Goal: Use online tool/utility

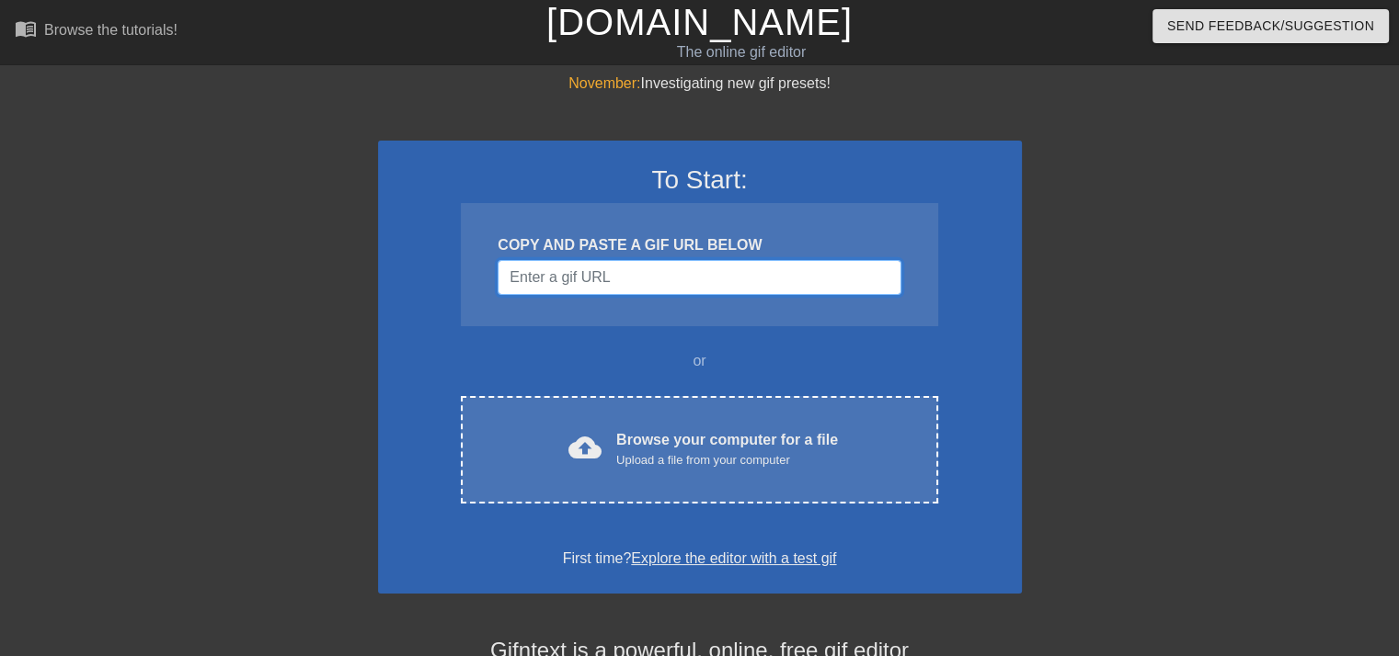
click at [605, 277] on input "Username" at bounding box center [698, 277] width 403 height 35
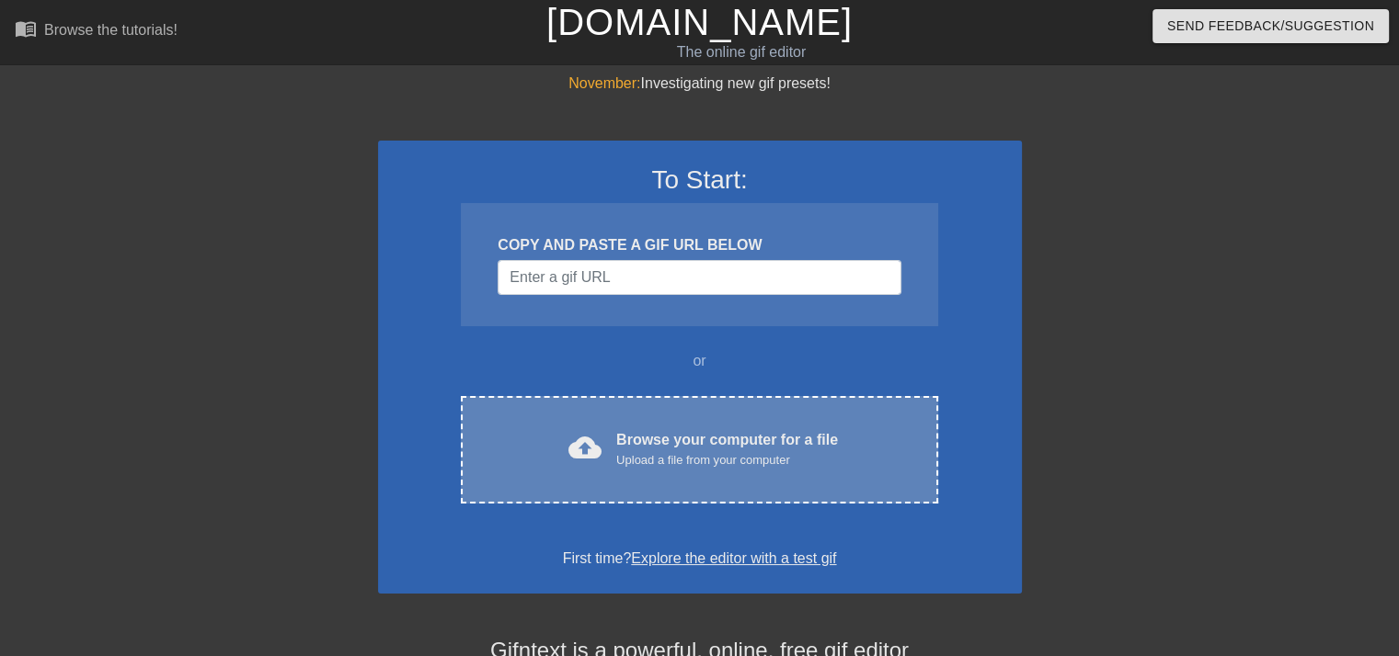
click at [644, 431] on div "Browse your computer for a file Upload a file from your computer" at bounding box center [727, 449] width 222 height 40
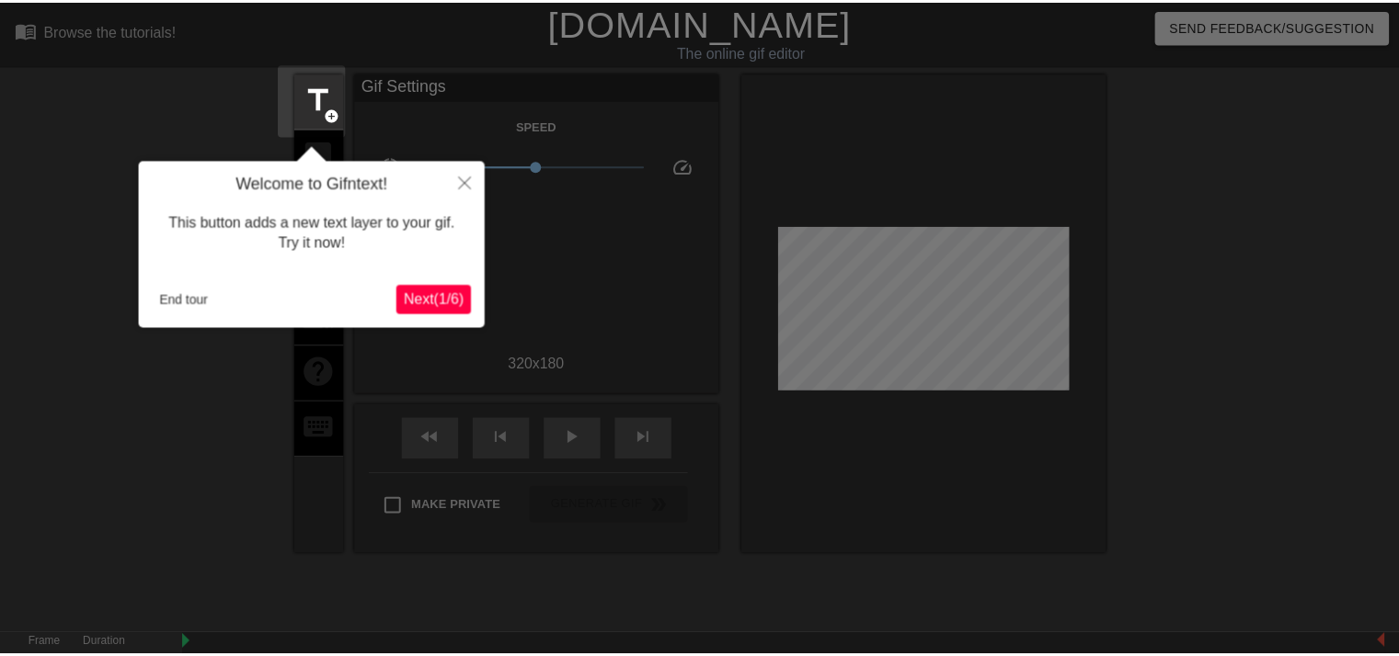
scroll to position [44, 0]
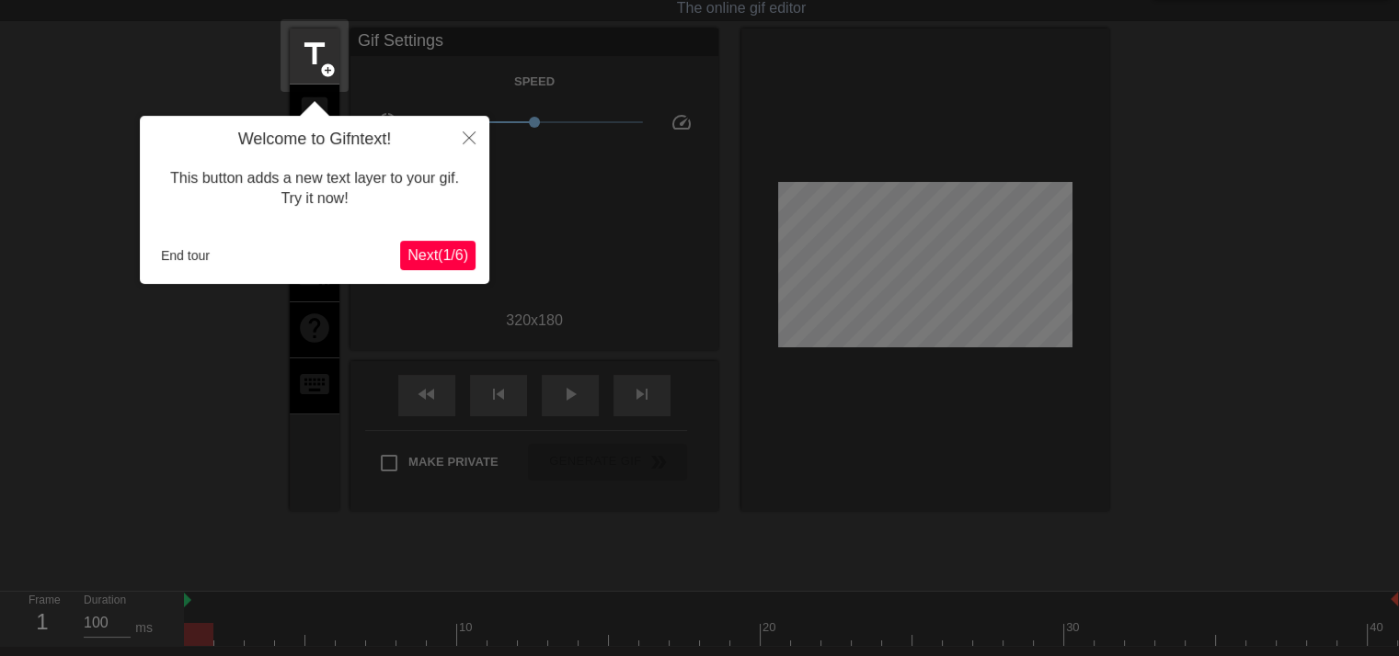
click at [459, 253] on span "Next ( 1 / 6 )" at bounding box center [437, 255] width 61 height 16
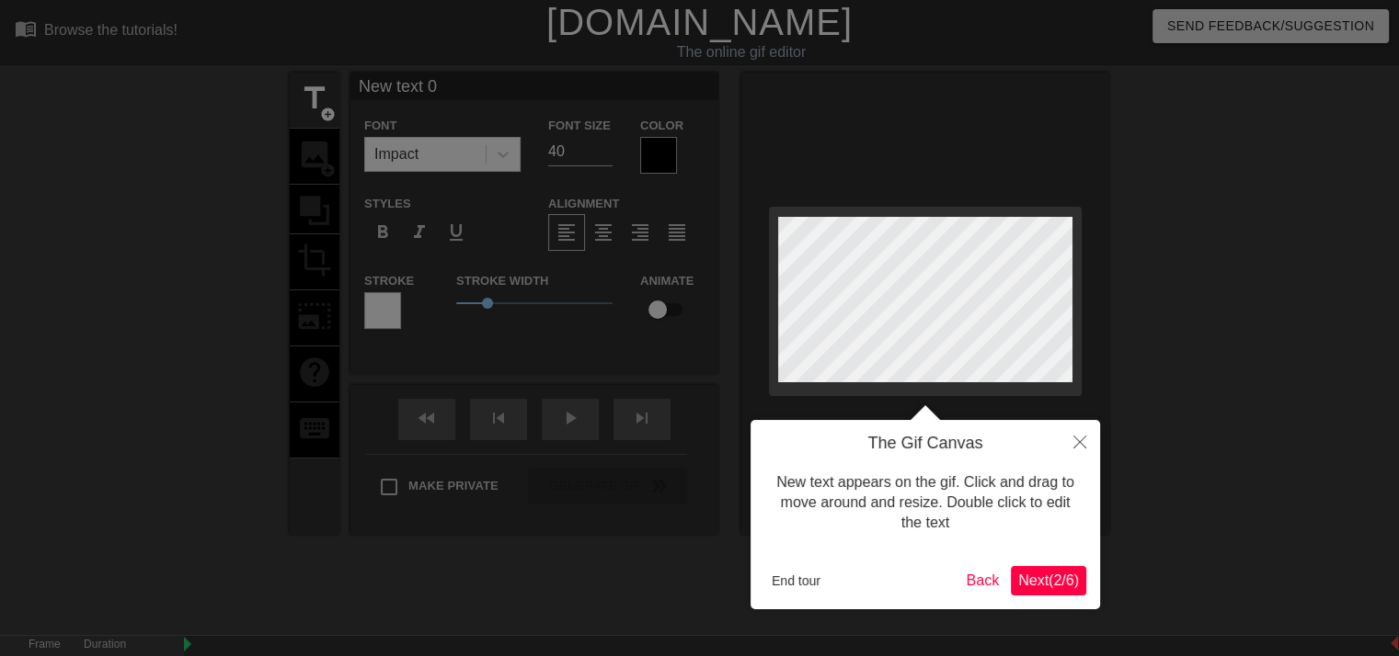
click at [1048, 583] on span "Next ( 2 / 6 )" at bounding box center [1048, 581] width 61 height 16
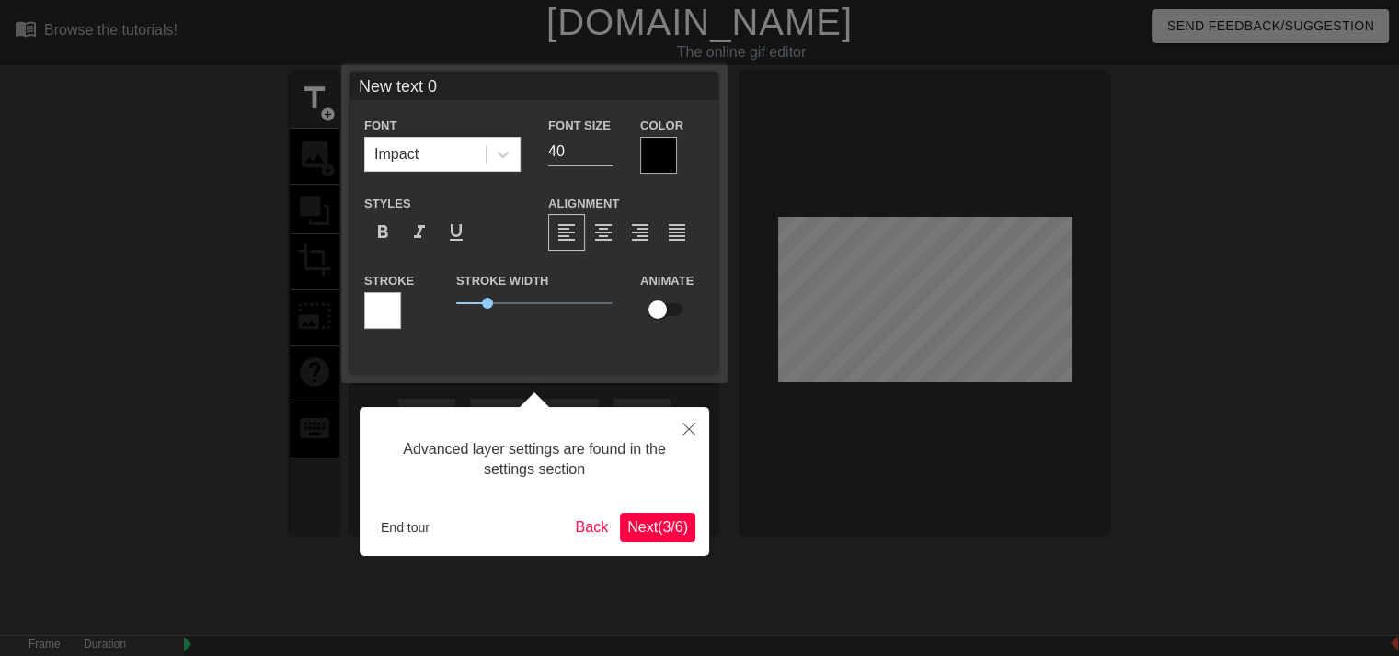
scroll to position [44, 0]
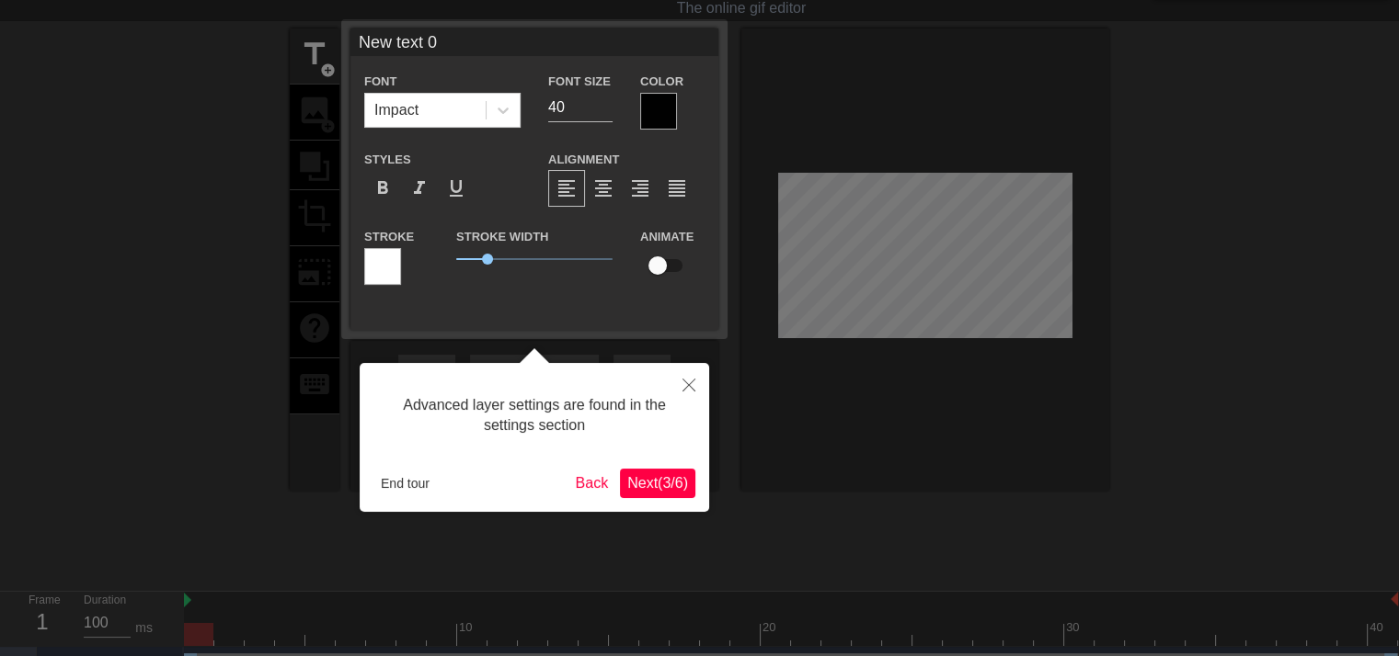
click at [669, 483] on span "Next ( 3 / 6 )" at bounding box center [657, 483] width 61 height 16
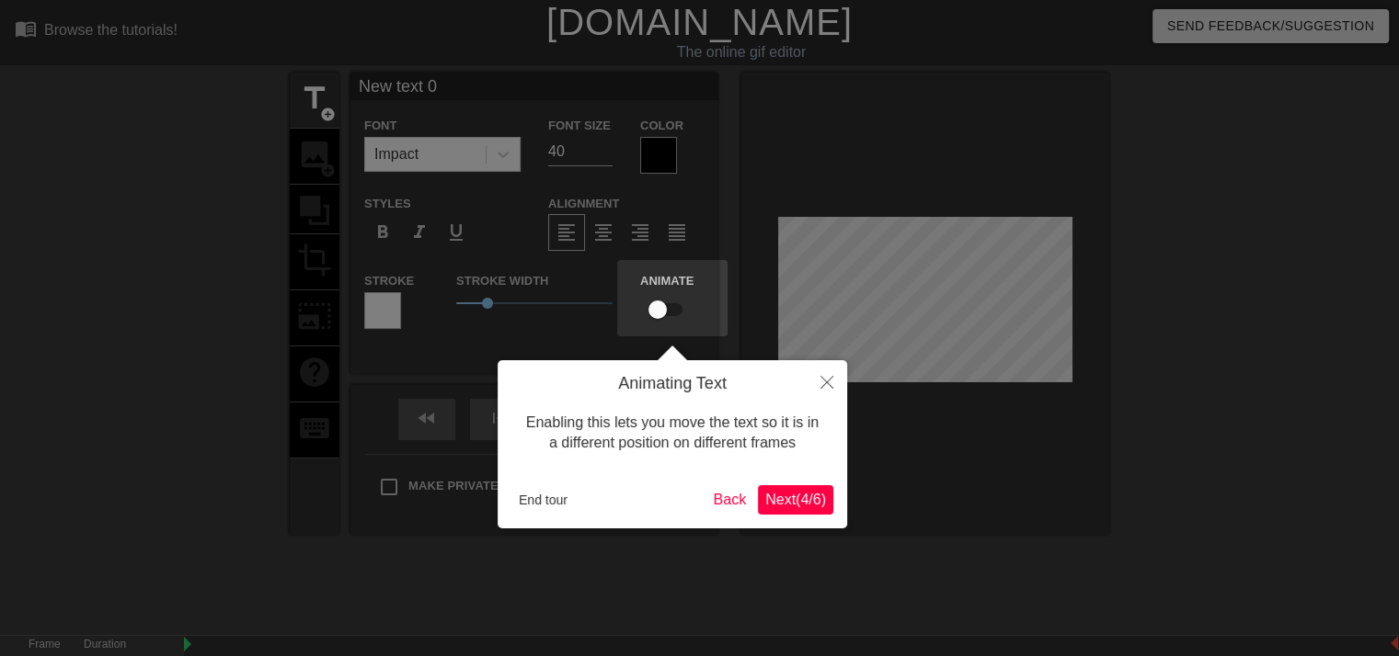
click at [806, 501] on span "Next ( 4 / 6 )" at bounding box center [795, 500] width 61 height 16
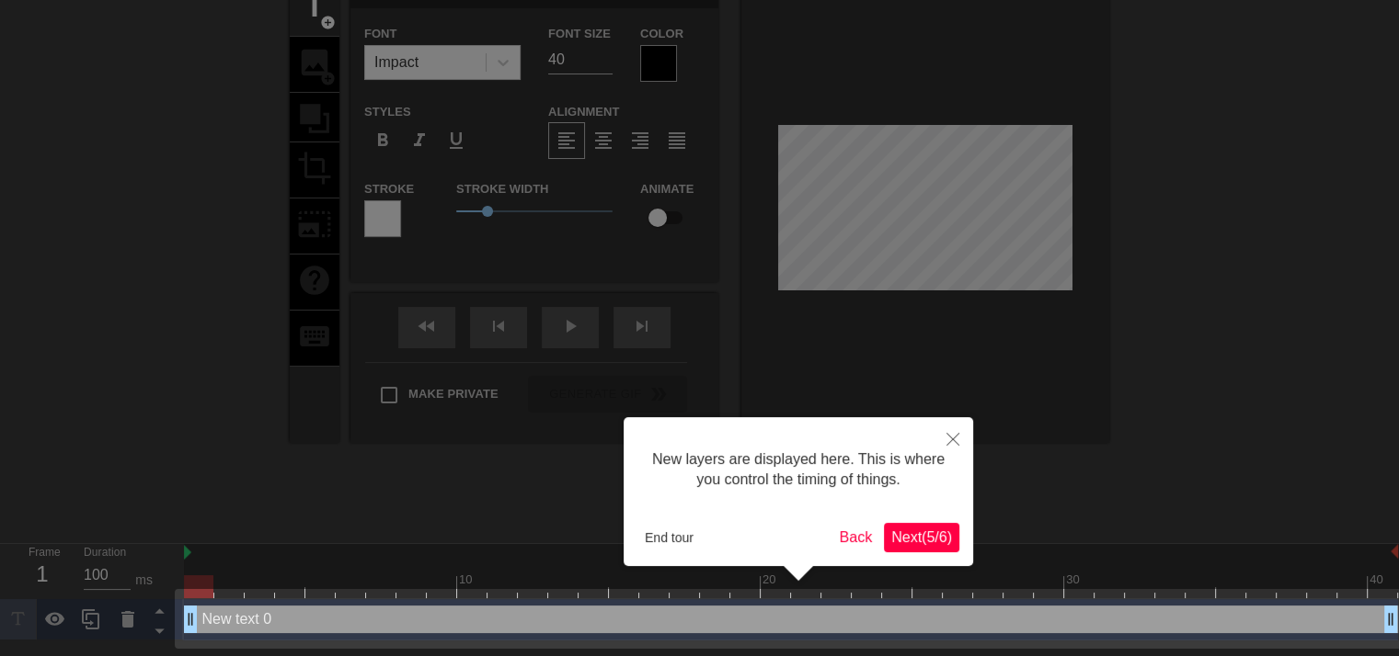
click at [907, 531] on span "Next ( 5 / 6 )" at bounding box center [921, 538] width 61 height 16
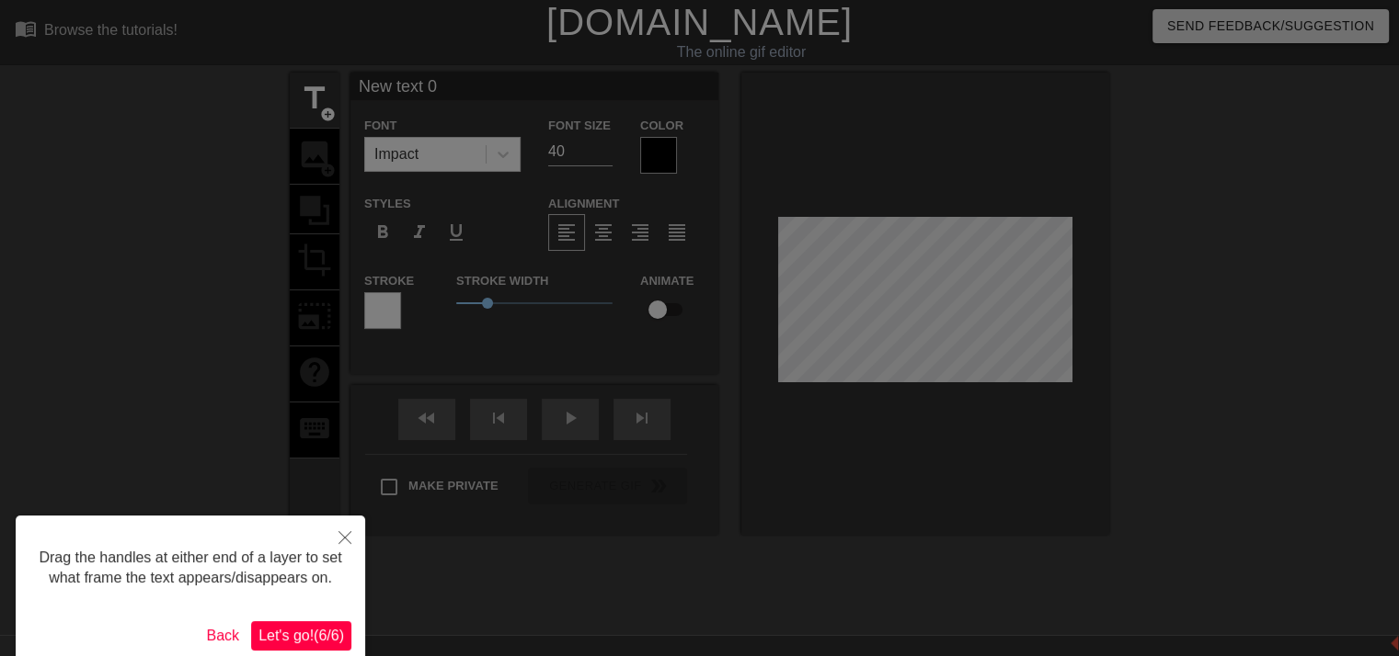
click at [321, 631] on span "Let's go! ( 6 / 6 )" at bounding box center [301, 636] width 86 height 16
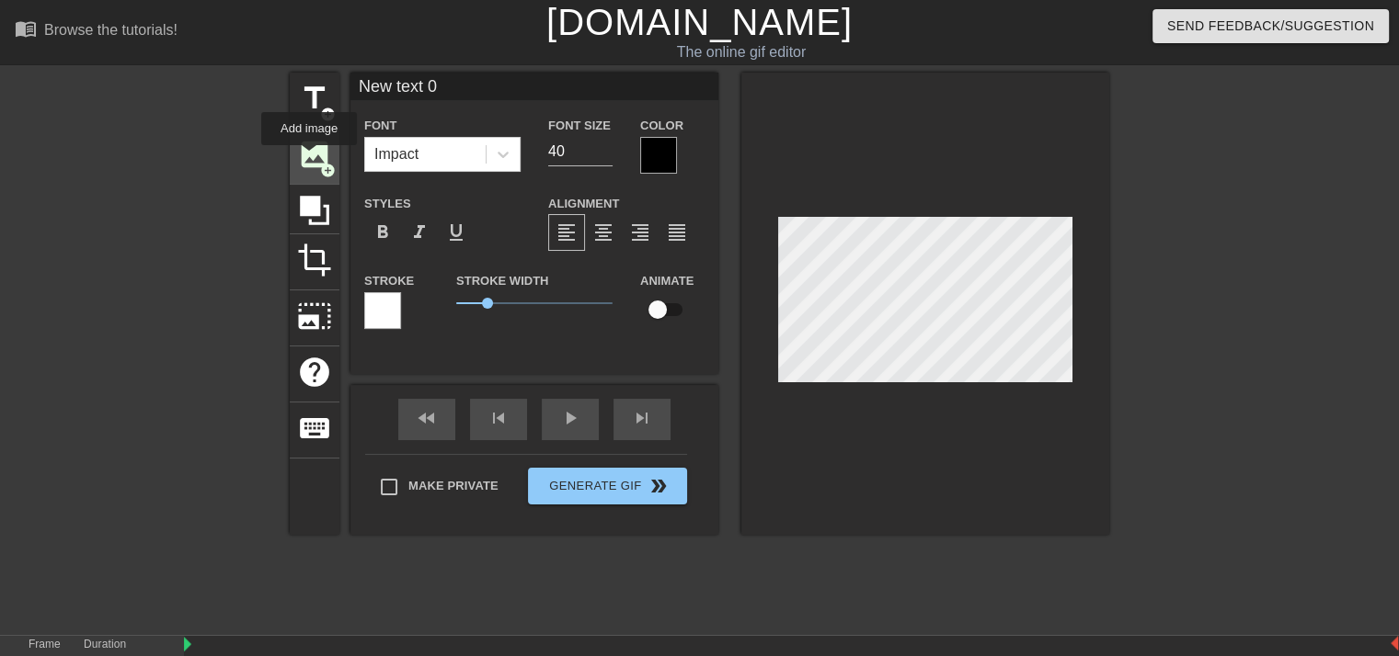
click at [307, 166] on span "image" at bounding box center [314, 154] width 35 height 35
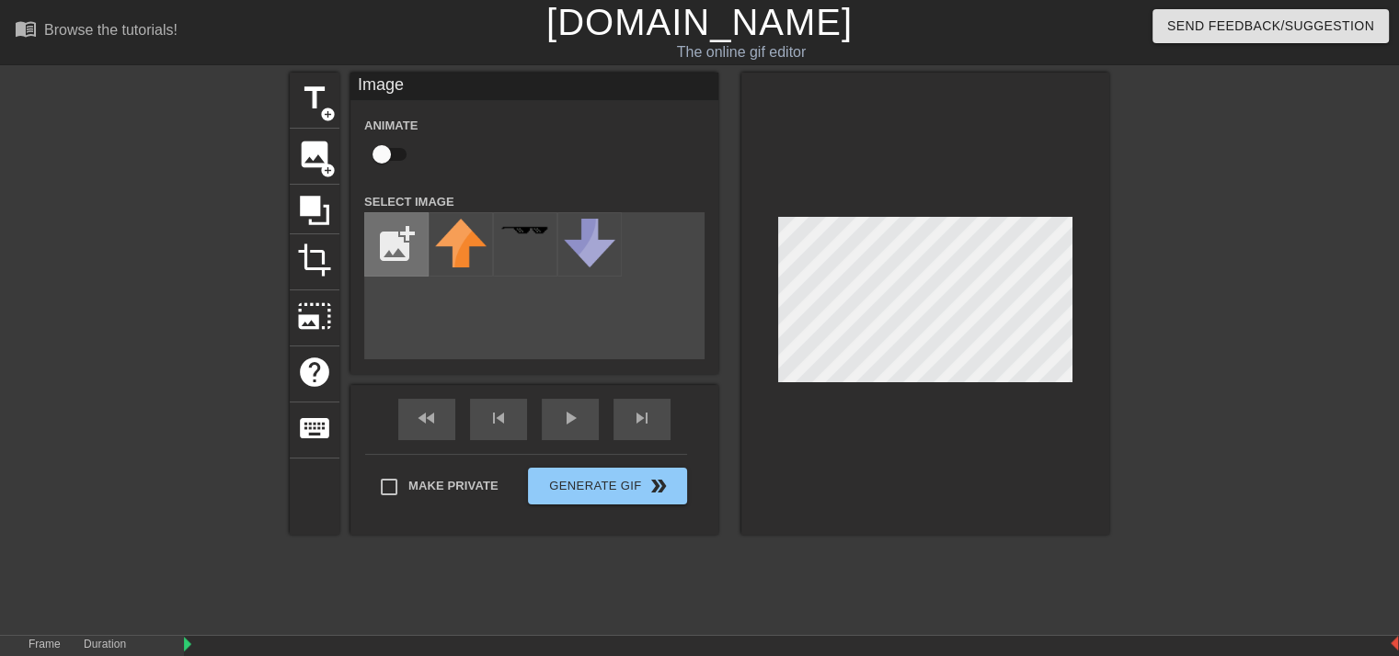
click at [387, 248] on input "file" at bounding box center [396, 244] width 63 height 63
type input "C:\fakepath\summer [PERSON_NAME].png"
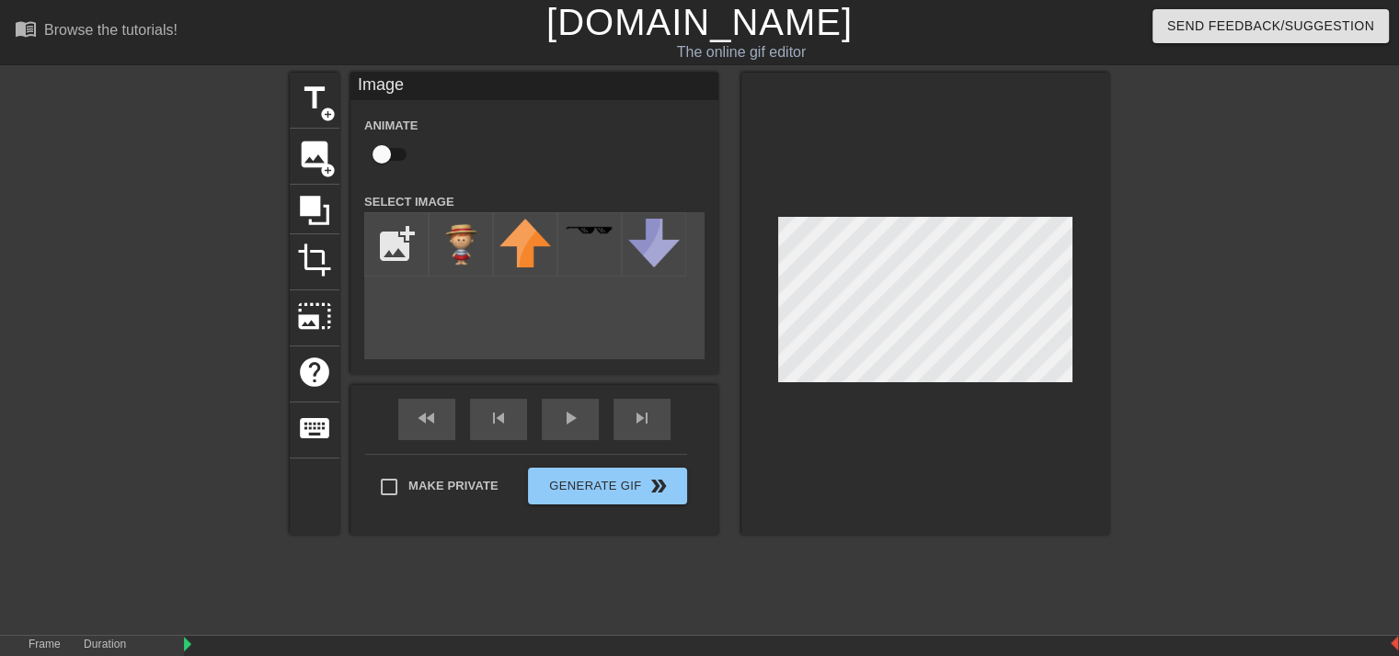
drag, startPoint x: 463, startPoint y: 244, endPoint x: 714, endPoint y: 589, distance: 426.7
click at [714, 589] on div "title add_circle image add_circle crop photo_size_select_large help keyboard Im…" at bounding box center [699, 349] width 819 height 552
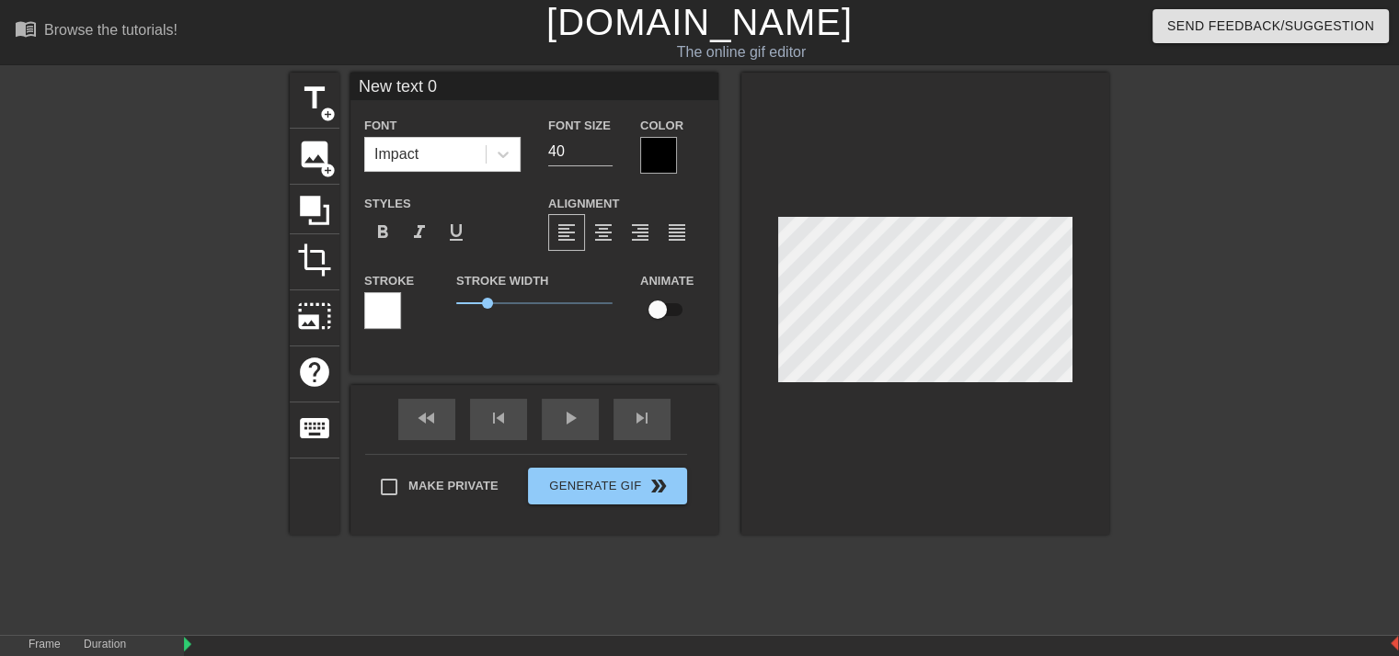
drag, startPoint x: 478, startPoint y: 251, endPoint x: 916, endPoint y: 622, distance: 573.5
click at [916, 622] on div "title add_circle image add_circle crop photo_size_select_large help keyboard Ne…" at bounding box center [699, 349] width 819 height 552
click at [307, 161] on span "image" at bounding box center [314, 154] width 35 height 35
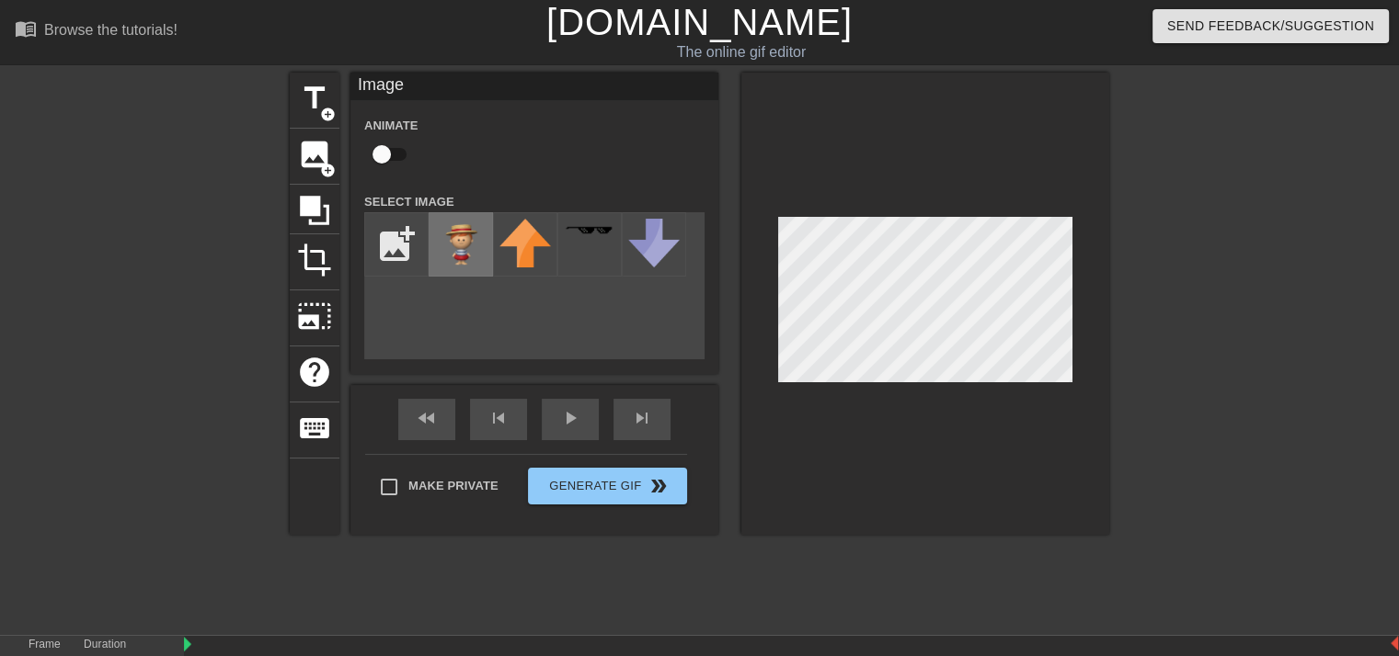
click at [467, 243] on img at bounding box center [460, 244] width 51 height 51
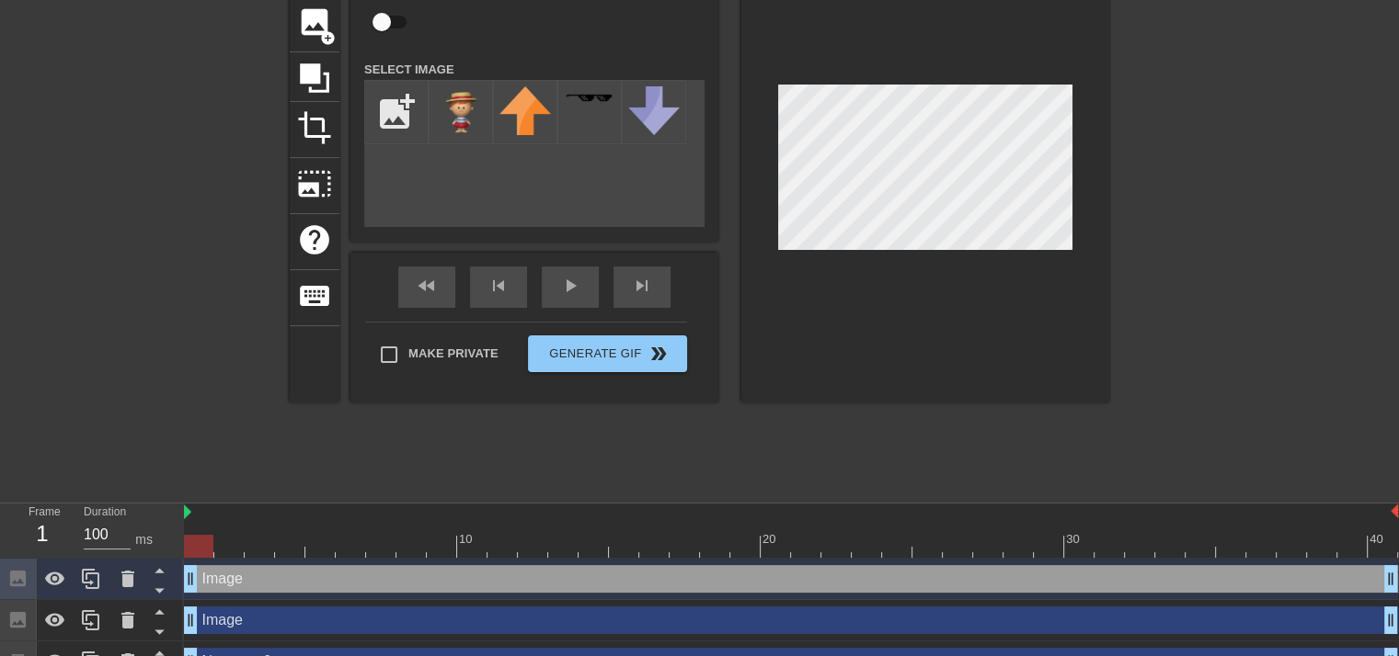
scroll to position [162, 0]
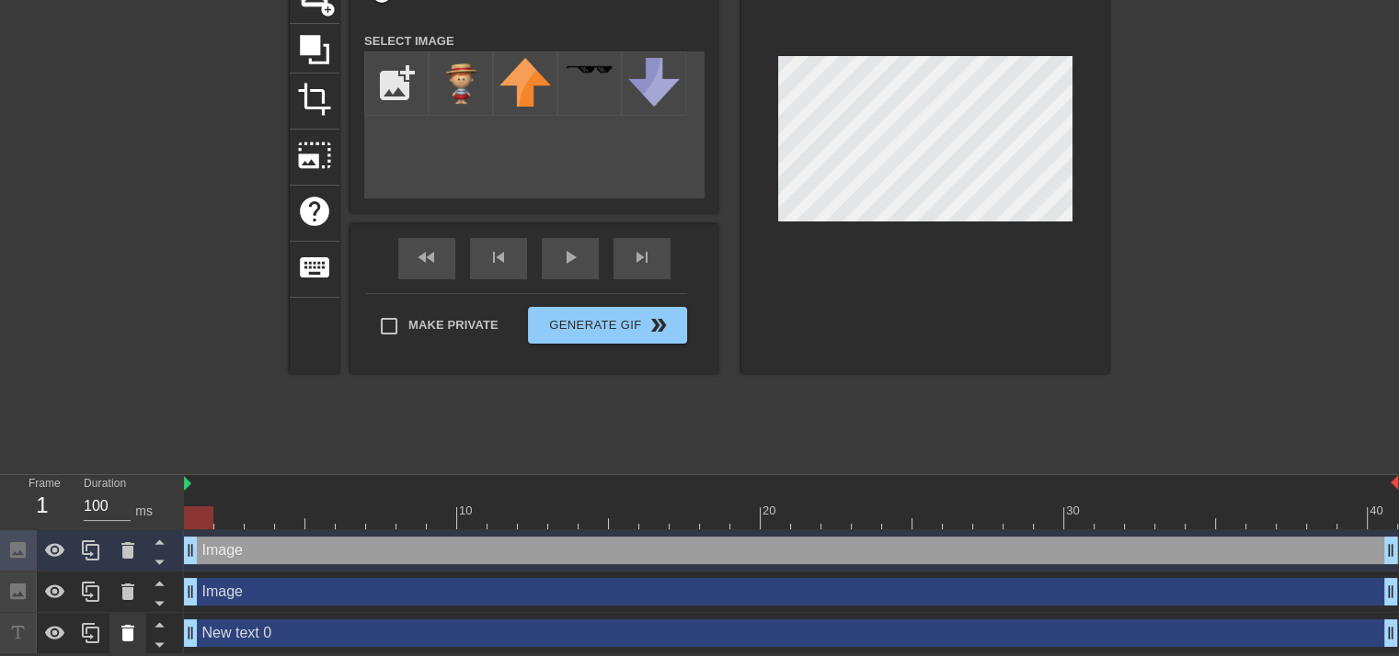
click at [125, 635] on icon at bounding box center [127, 633] width 13 height 17
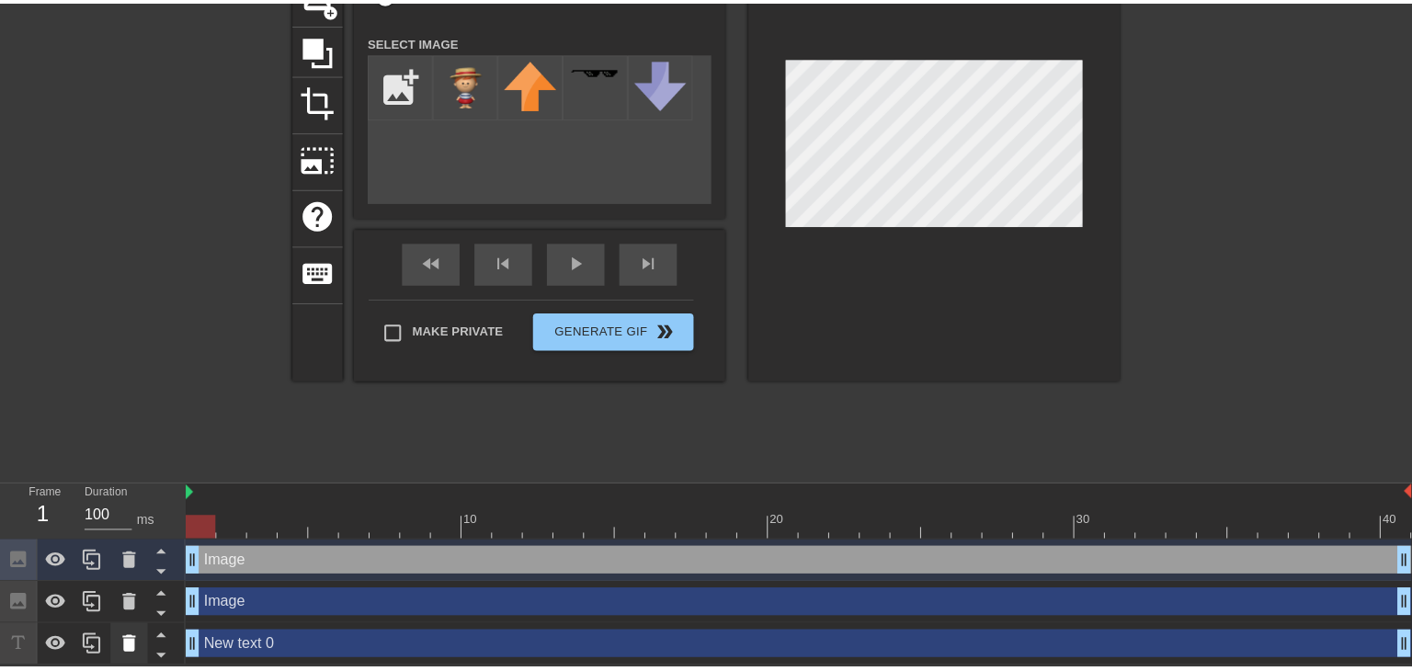
scroll to position [148, 0]
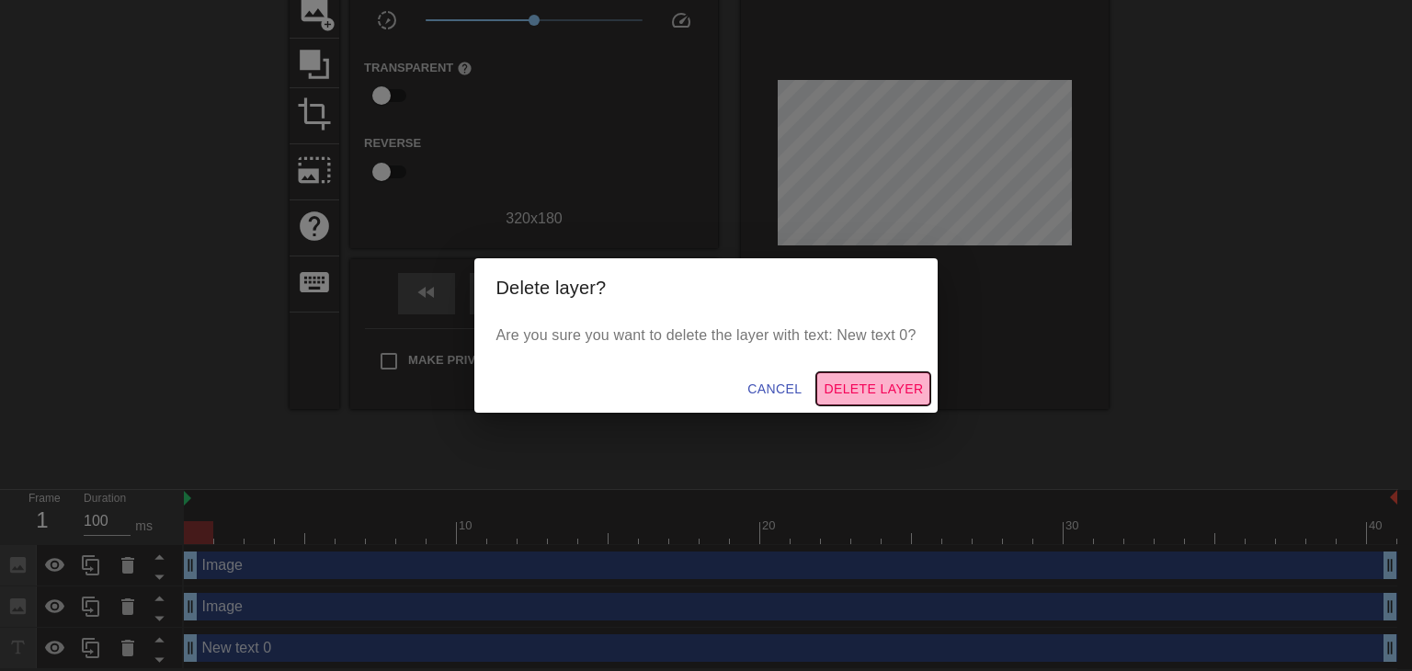
click at [850, 387] on span "Delete Layer" at bounding box center [873, 389] width 99 height 23
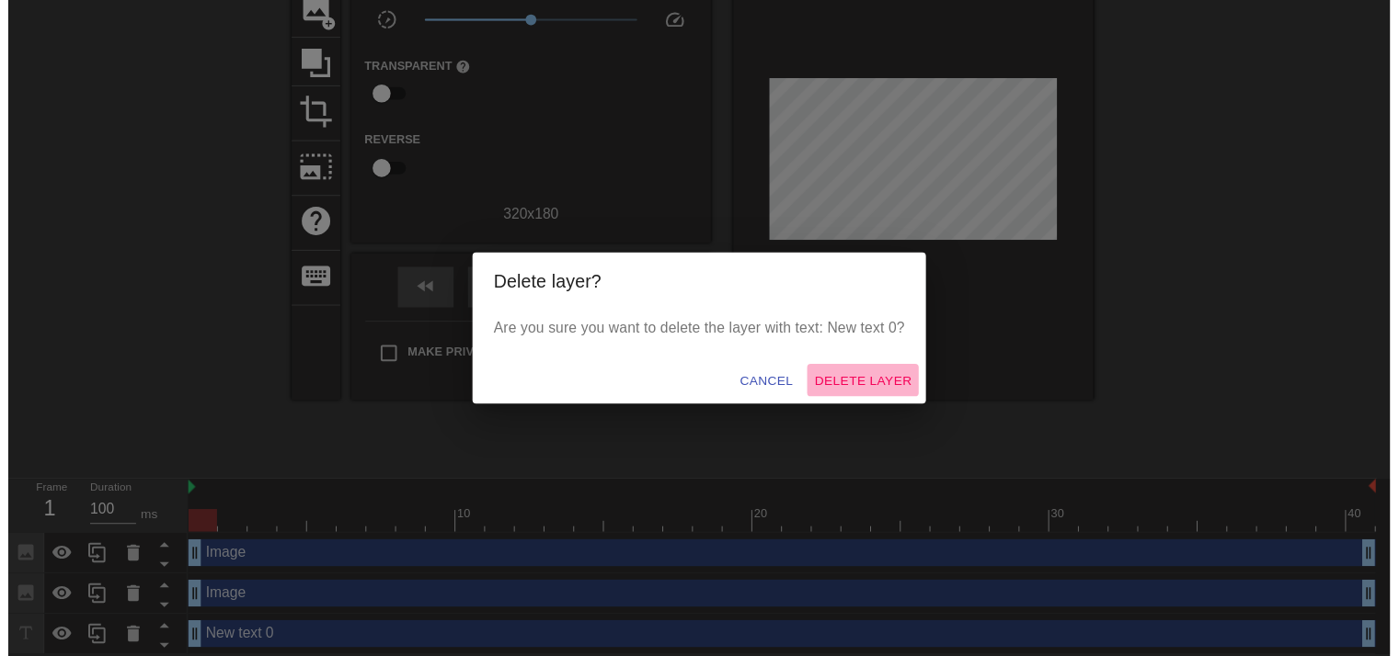
scroll to position [120, 0]
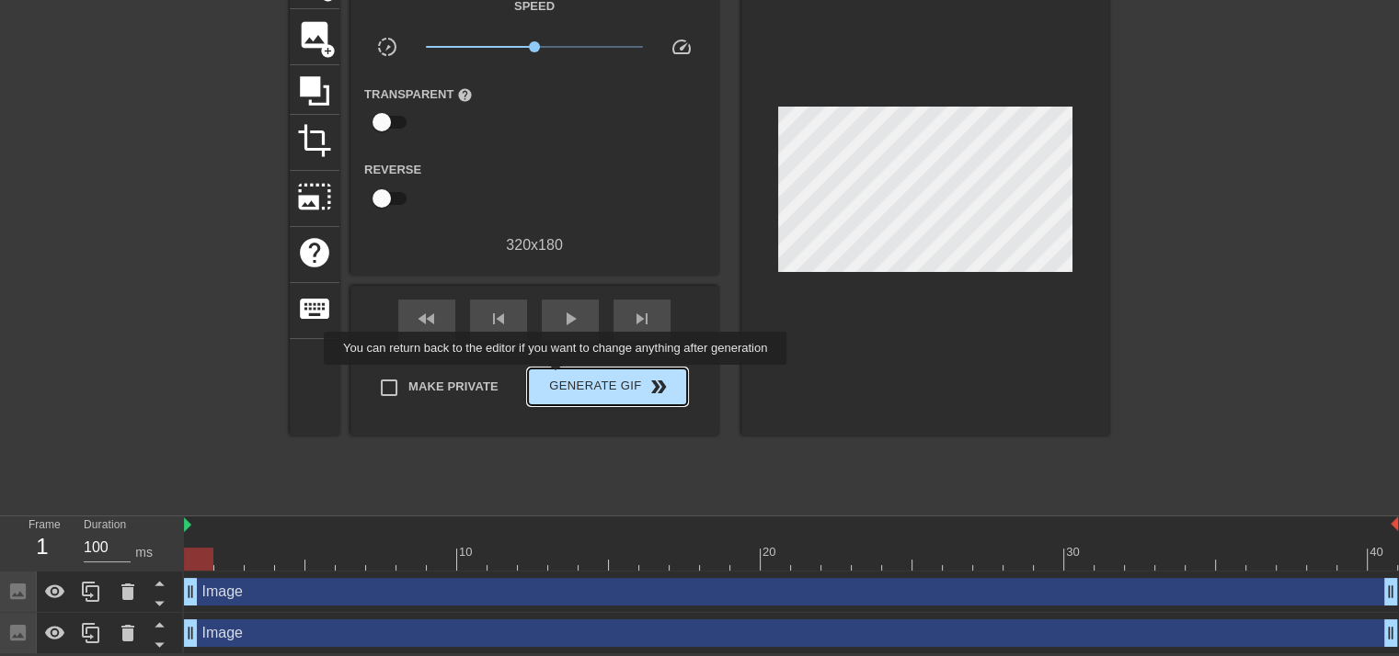
click at [563, 380] on span "Generate Gif double_arrow" at bounding box center [607, 387] width 144 height 22
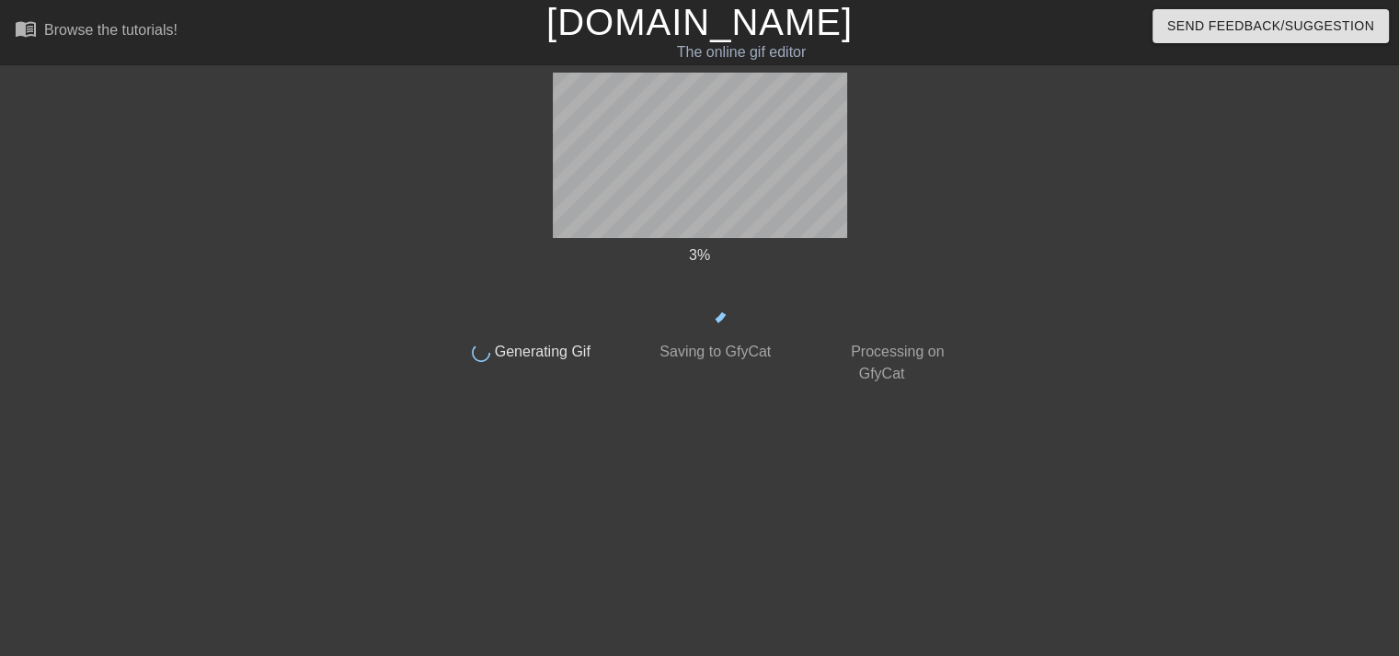
scroll to position [0, 0]
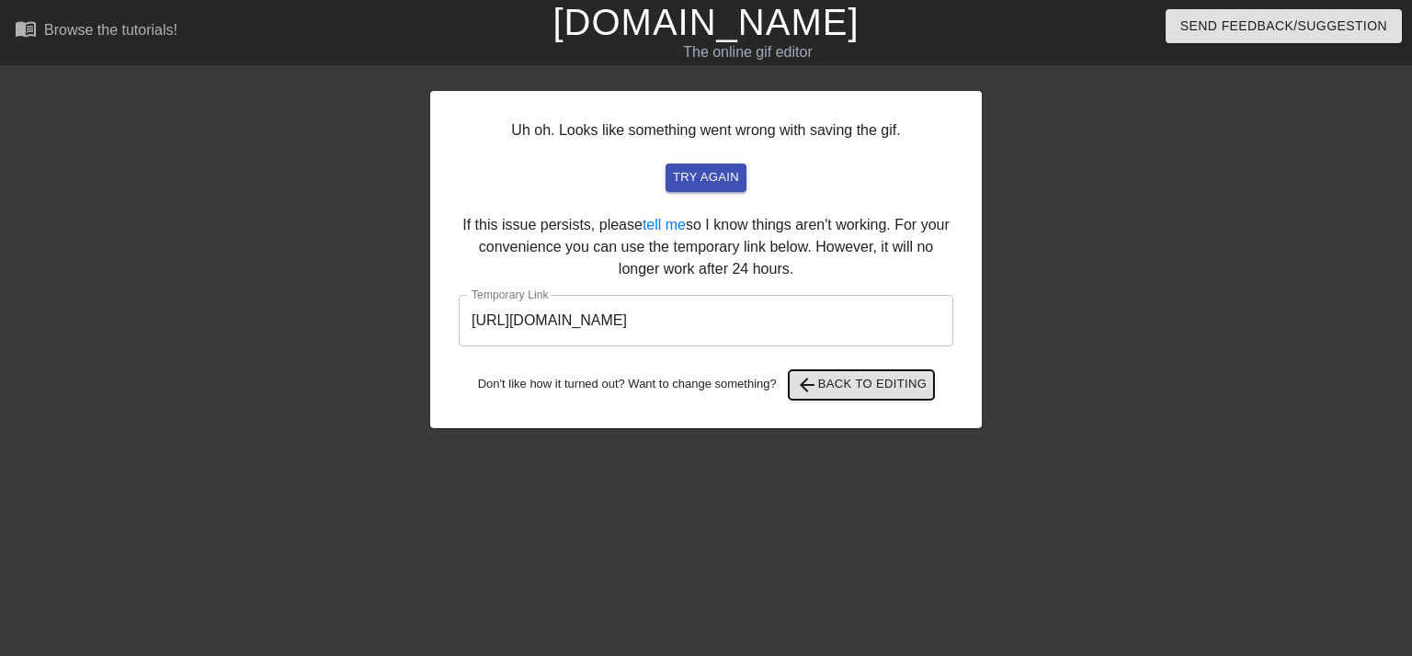
click at [829, 386] on span "arrow_back Back to Editing" at bounding box center [861, 385] width 131 height 22
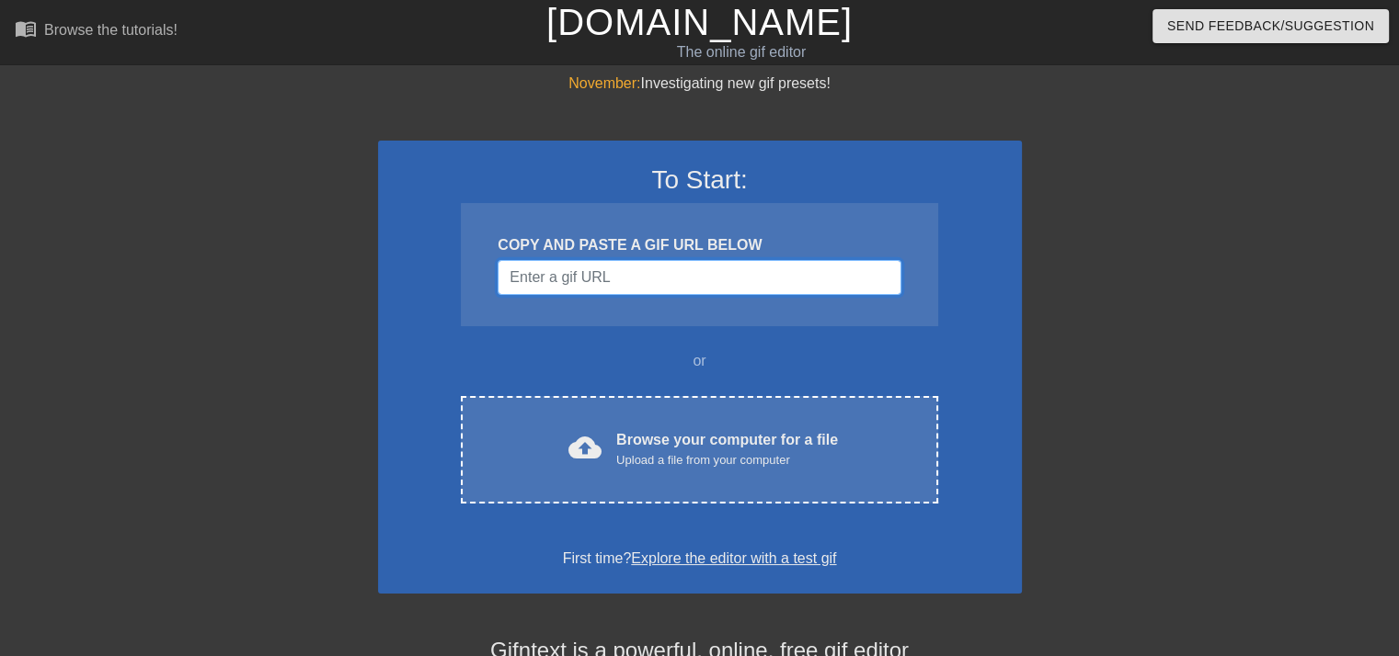
click at [574, 273] on input "Username" at bounding box center [698, 277] width 403 height 35
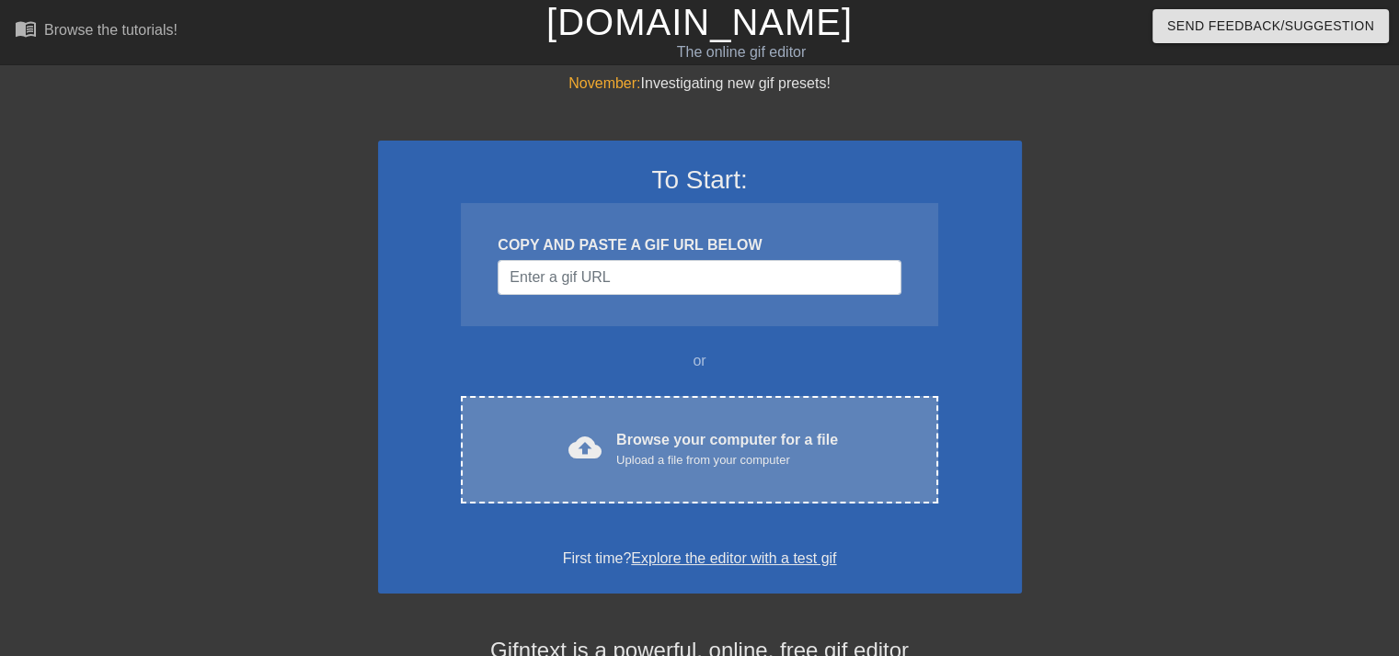
click at [614, 424] on div "cloud_upload Browse your computer for a file Upload a file from your computer C…" at bounding box center [699, 450] width 476 height 108
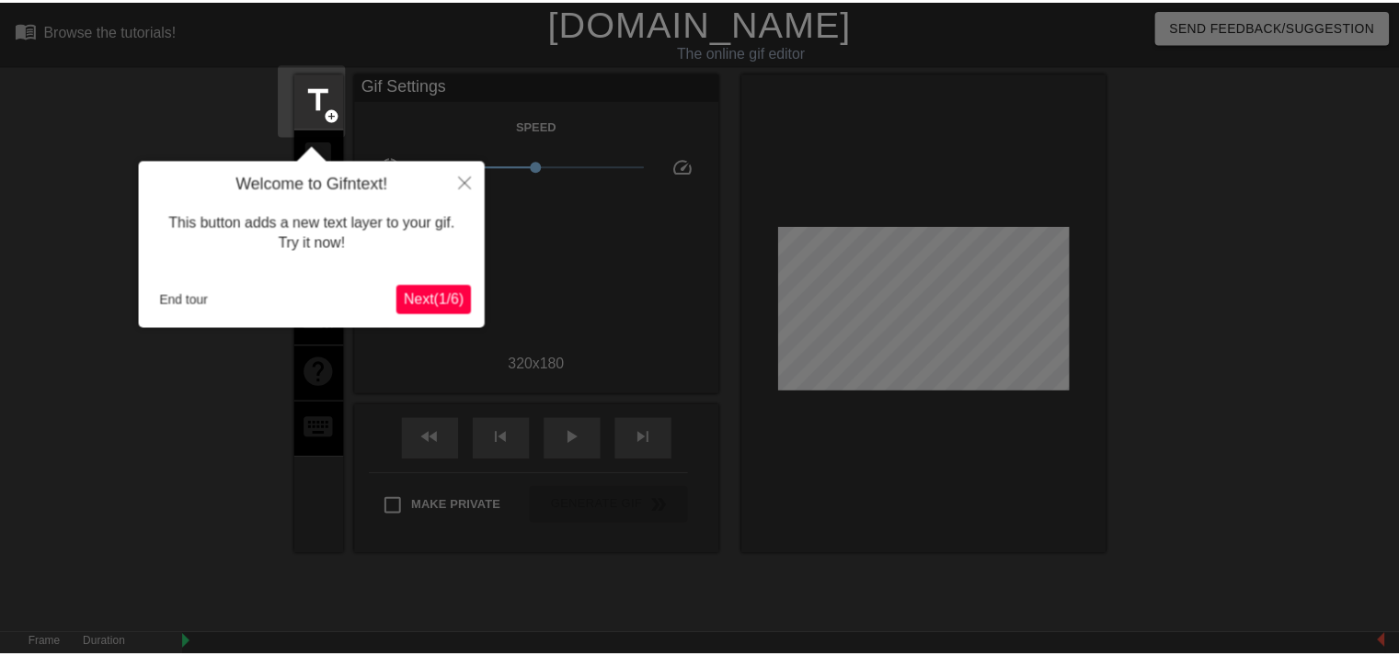
scroll to position [44, 0]
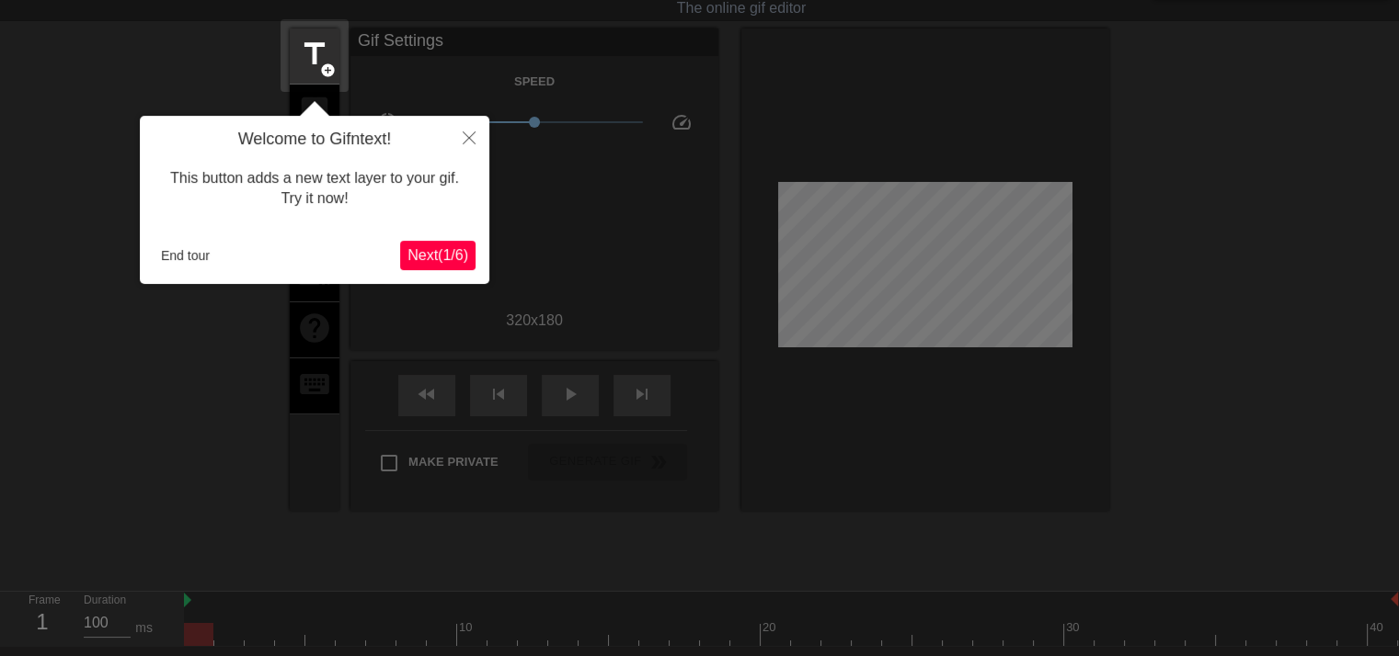
click at [429, 251] on span "Next ( 1 / 6 )" at bounding box center [437, 255] width 61 height 16
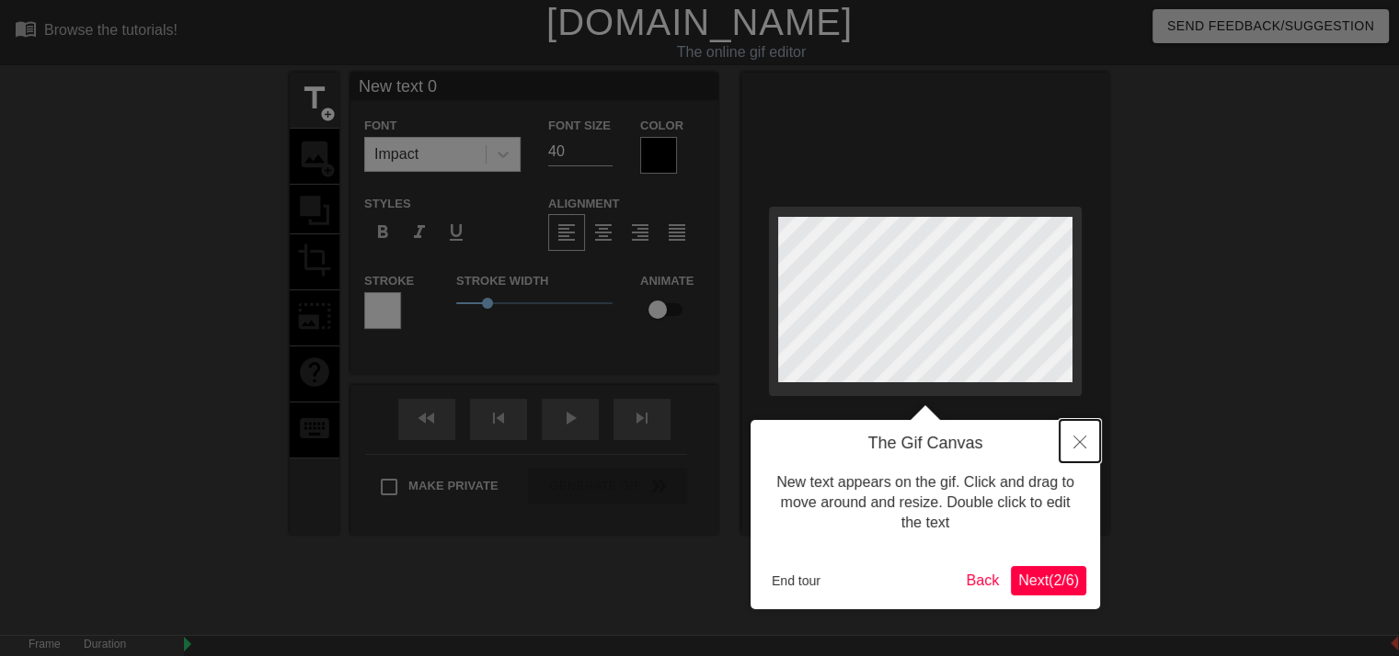
click at [1083, 442] on icon "Close" at bounding box center [1079, 442] width 13 height 13
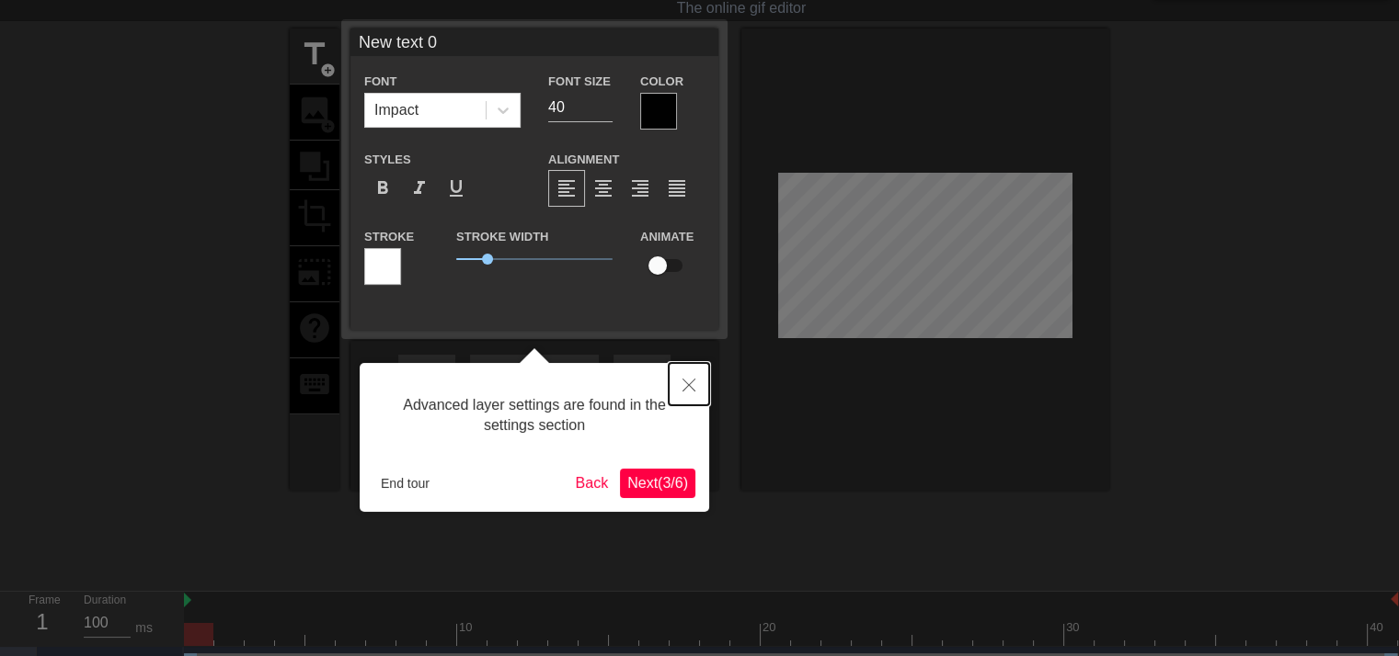
click at [684, 387] on icon "Close" at bounding box center [688, 385] width 13 height 13
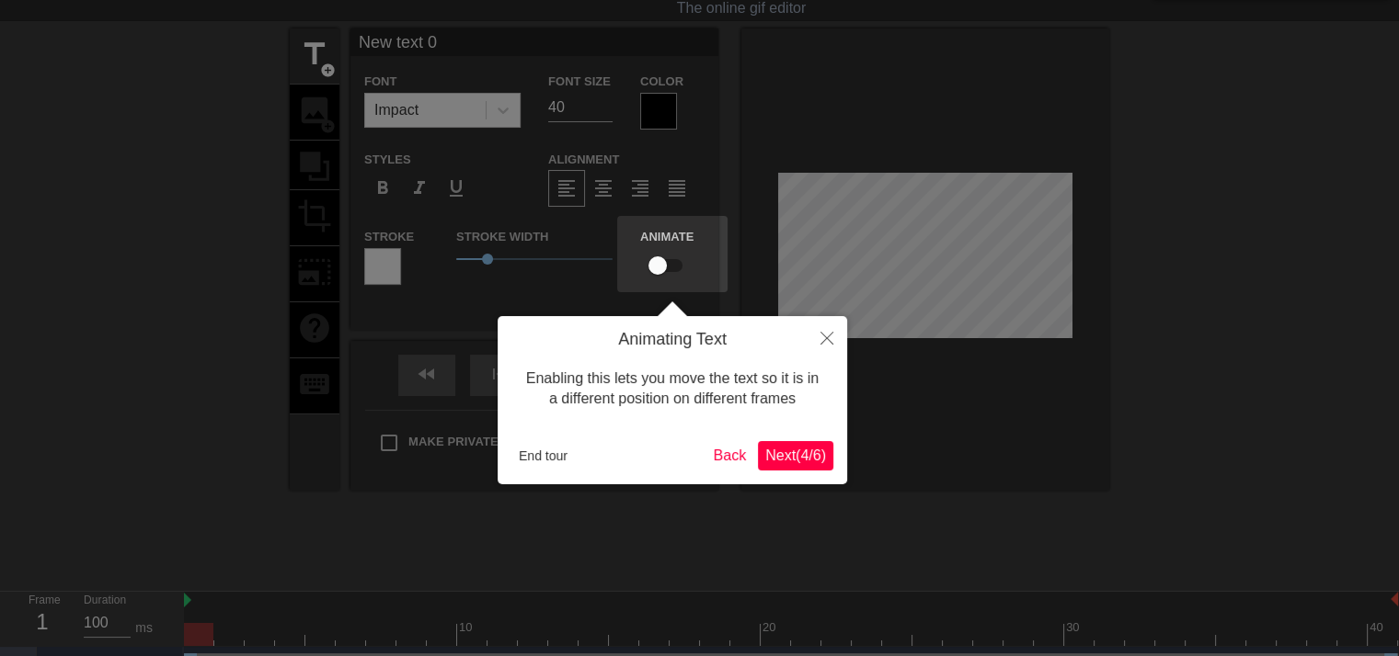
scroll to position [0, 0]
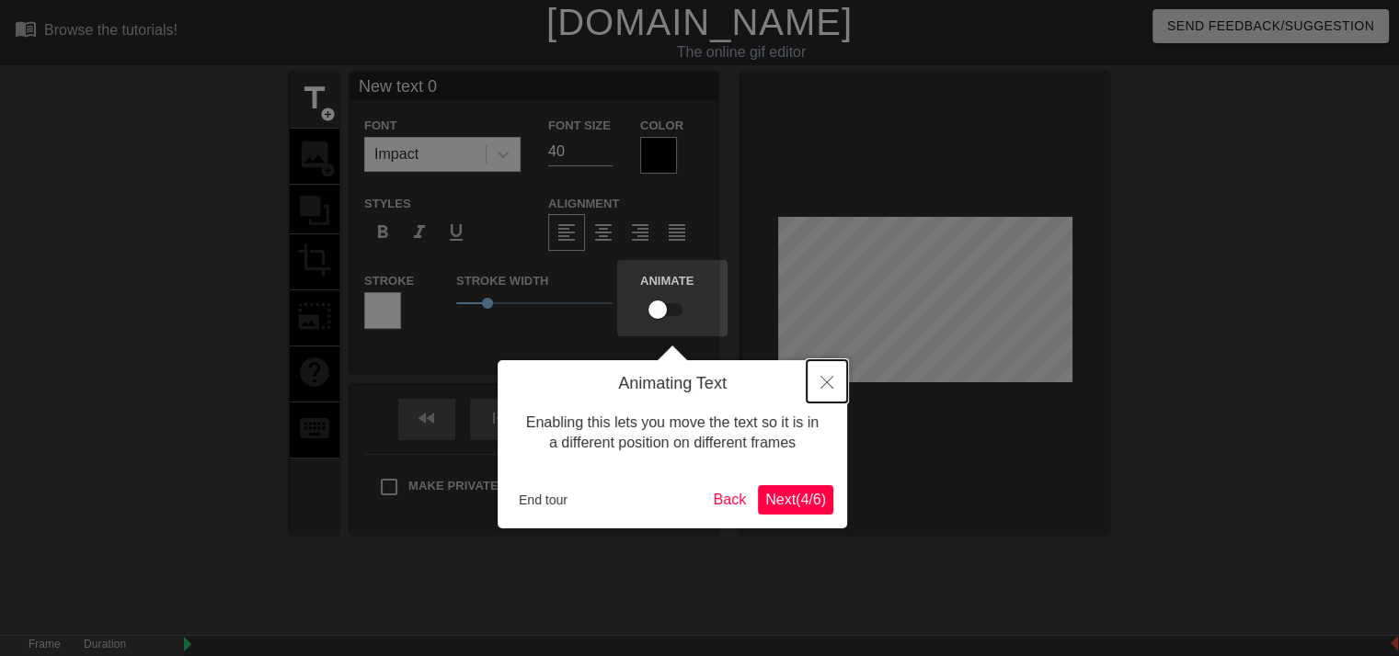
click at [823, 384] on icon "Close" at bounding box center [826, 382] width 13 height 13
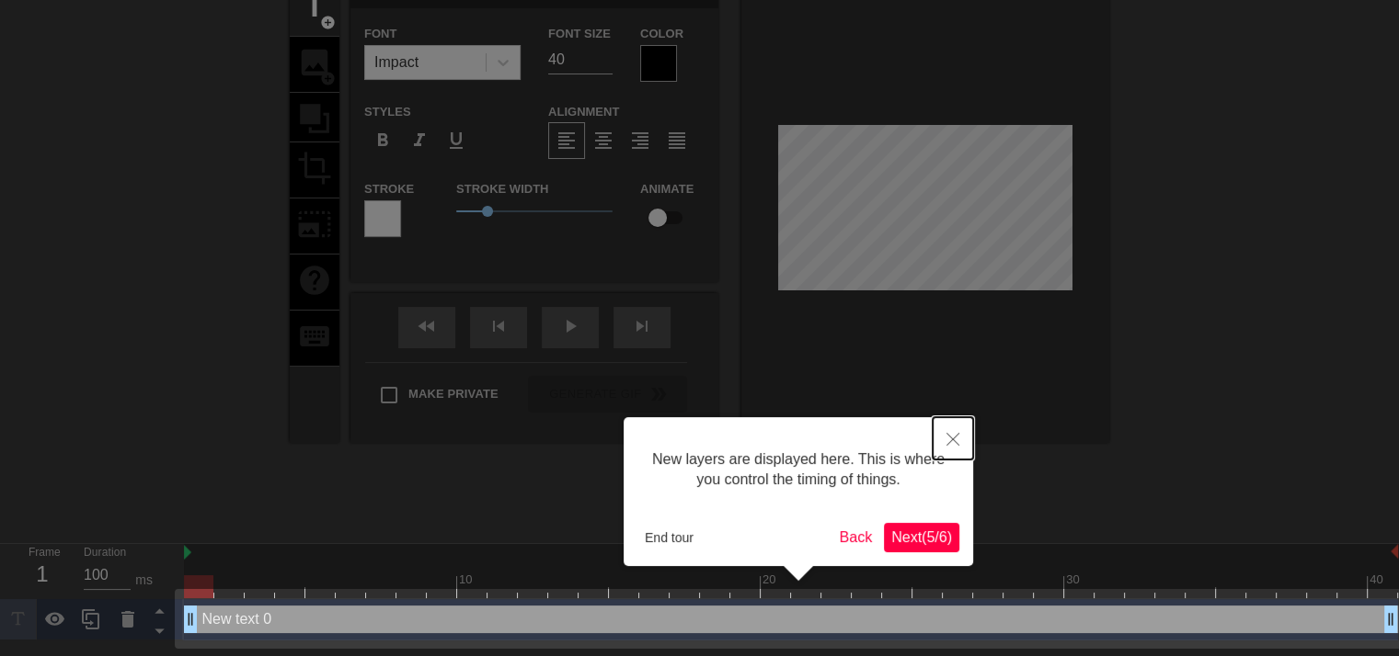
click at [948, 433] on icon "Close" at bounding box center [952, 439] width 13 height 13
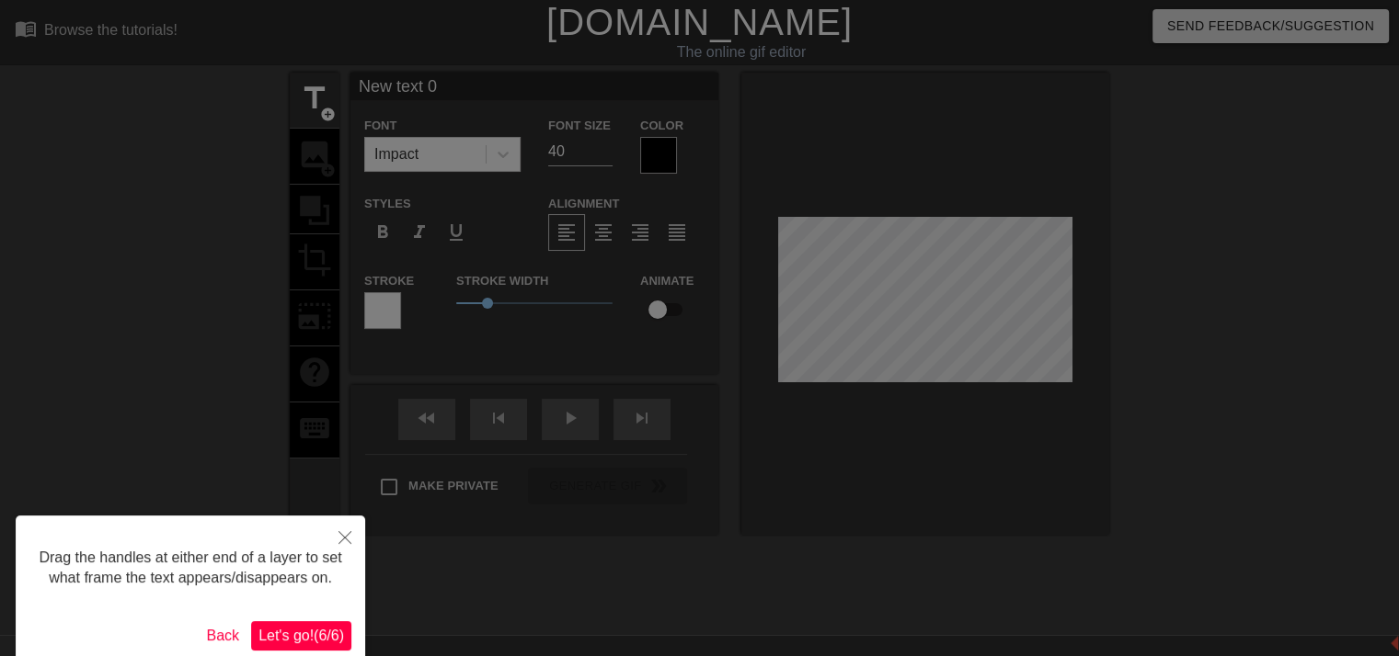
click at [327, 629] on span "Let's go! ( 6 / 6 )" at bounding box center [301, 636] width 86 height 16
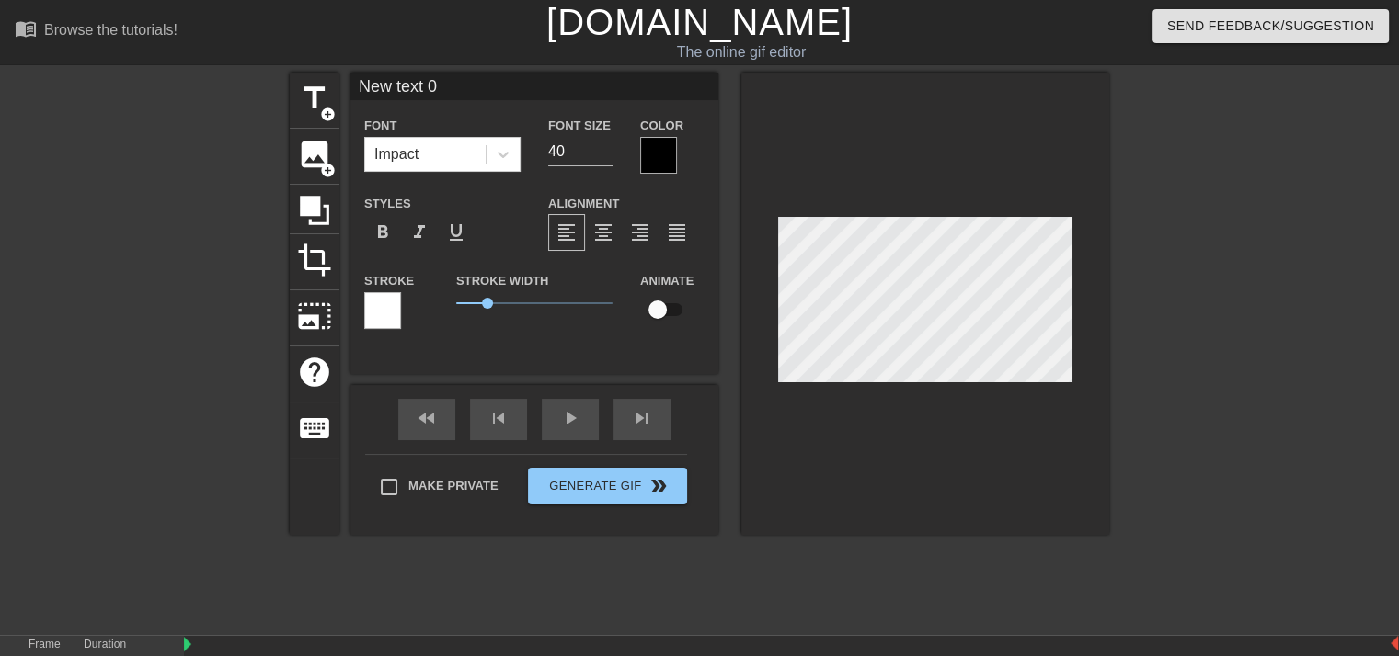
scroll to position [79, 0]
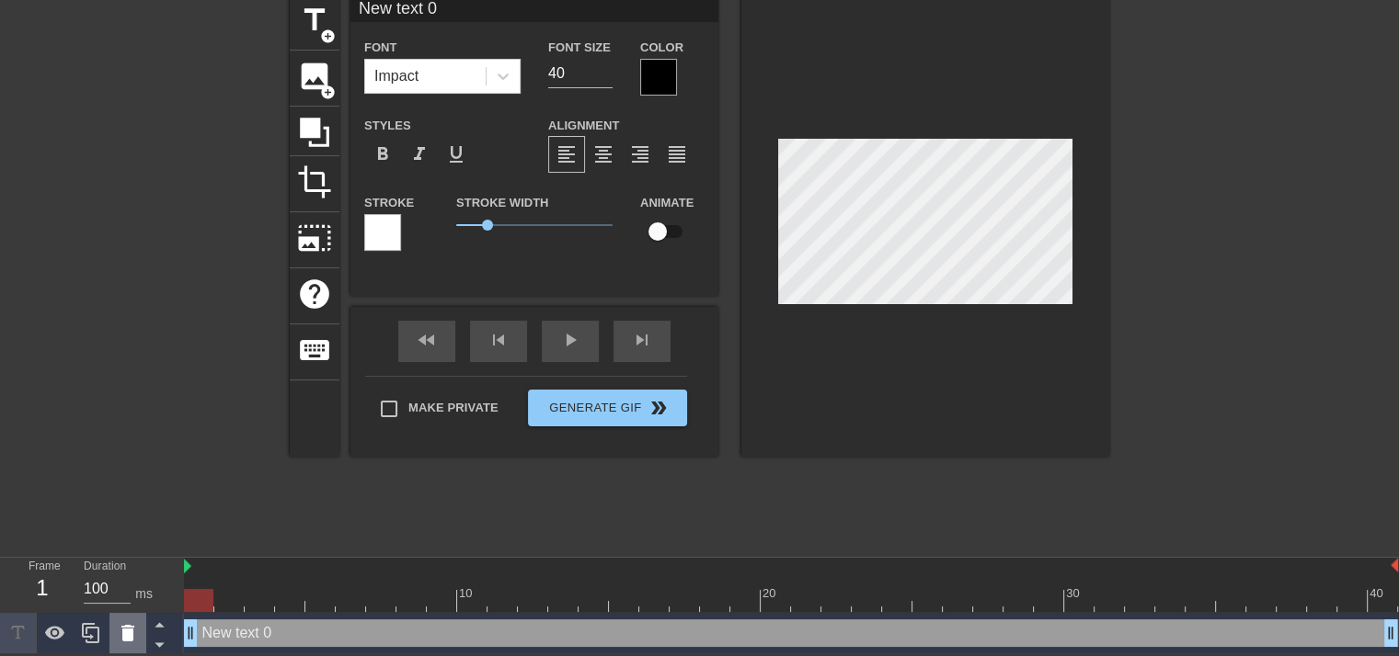
click at [134, 632] on icon at bounding box center [128, 633] width 22 height 22
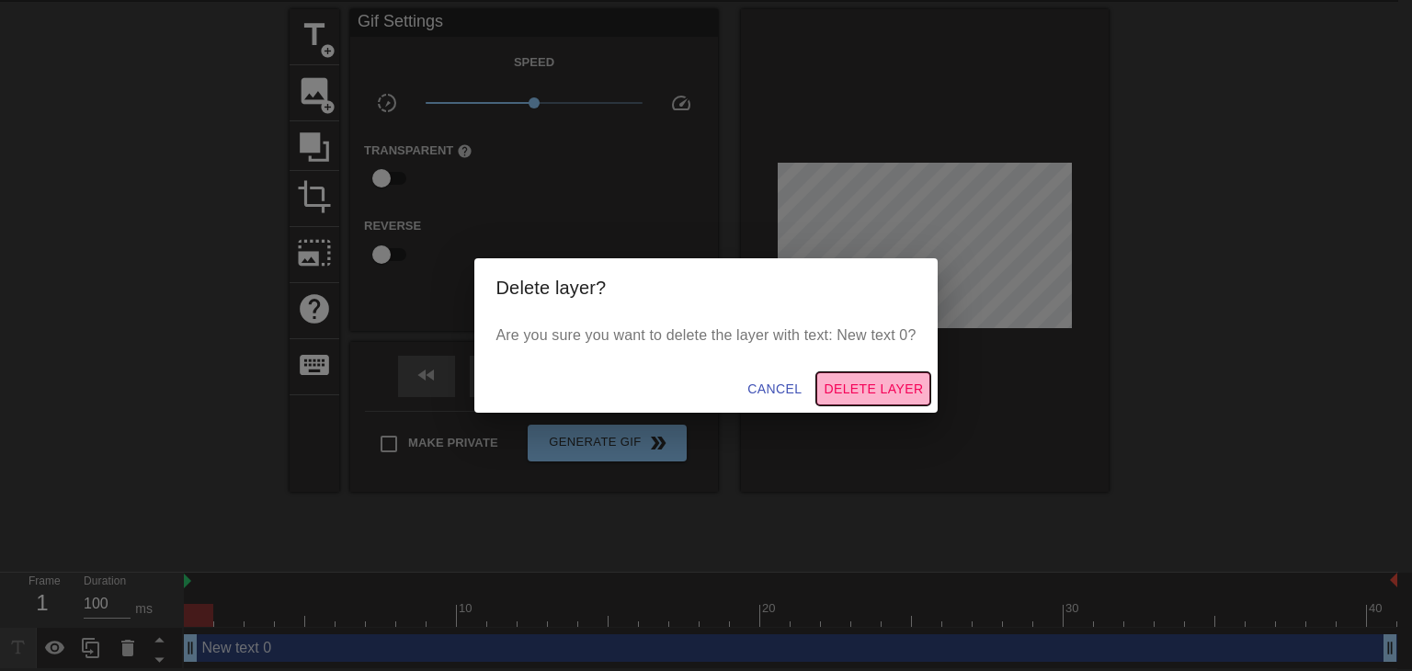
click at [877, 391] on span "Delete Layer" at bounding box center [873, 389] width 99 height 23
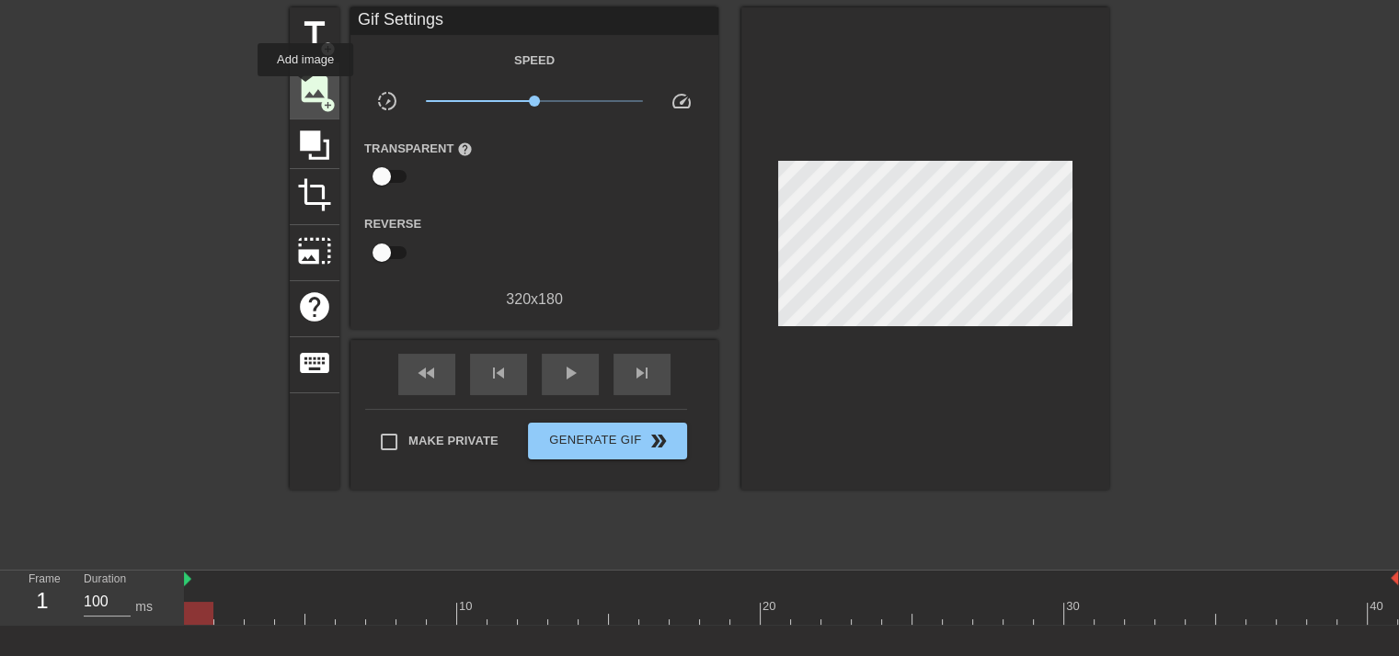
click at [305, 89] on span "image" at bounding box center [314, 89] width 35 height 35
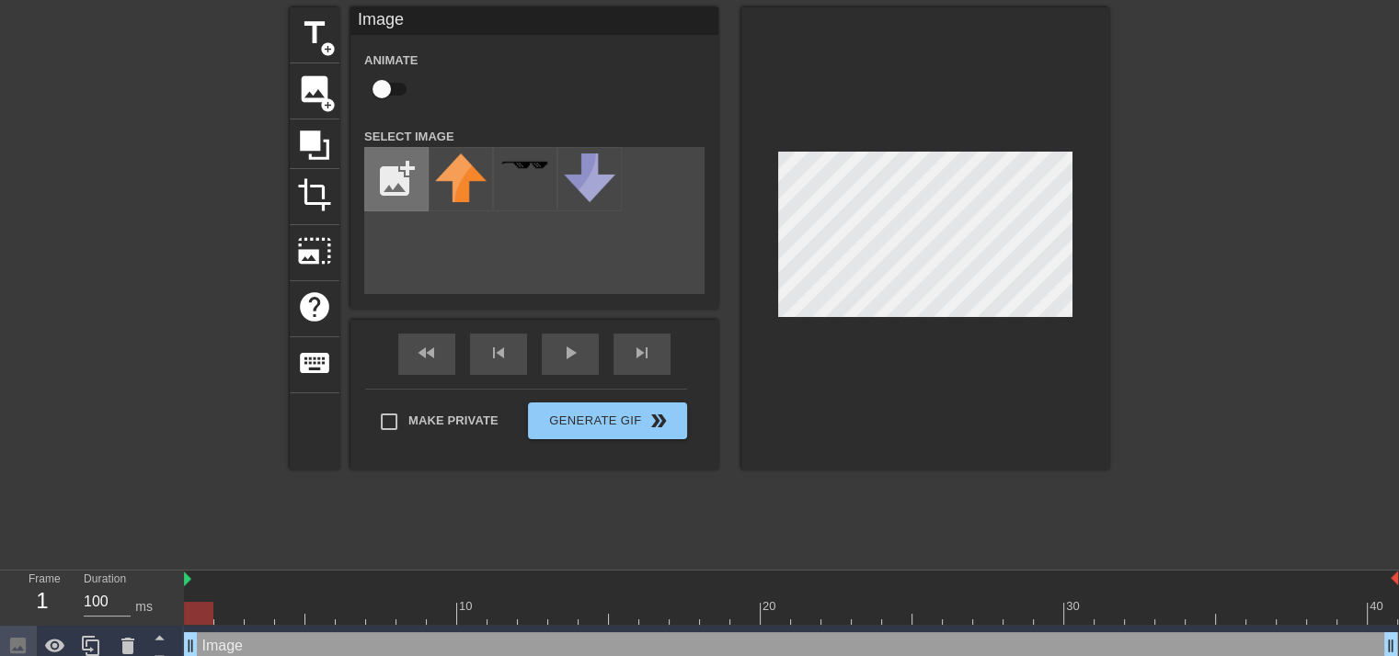
click at [395, 176] on input "file" at bounding box center [396, 179] width 63 height 63
type input "C:\fakepath\summer [PERSON_NAME].png"
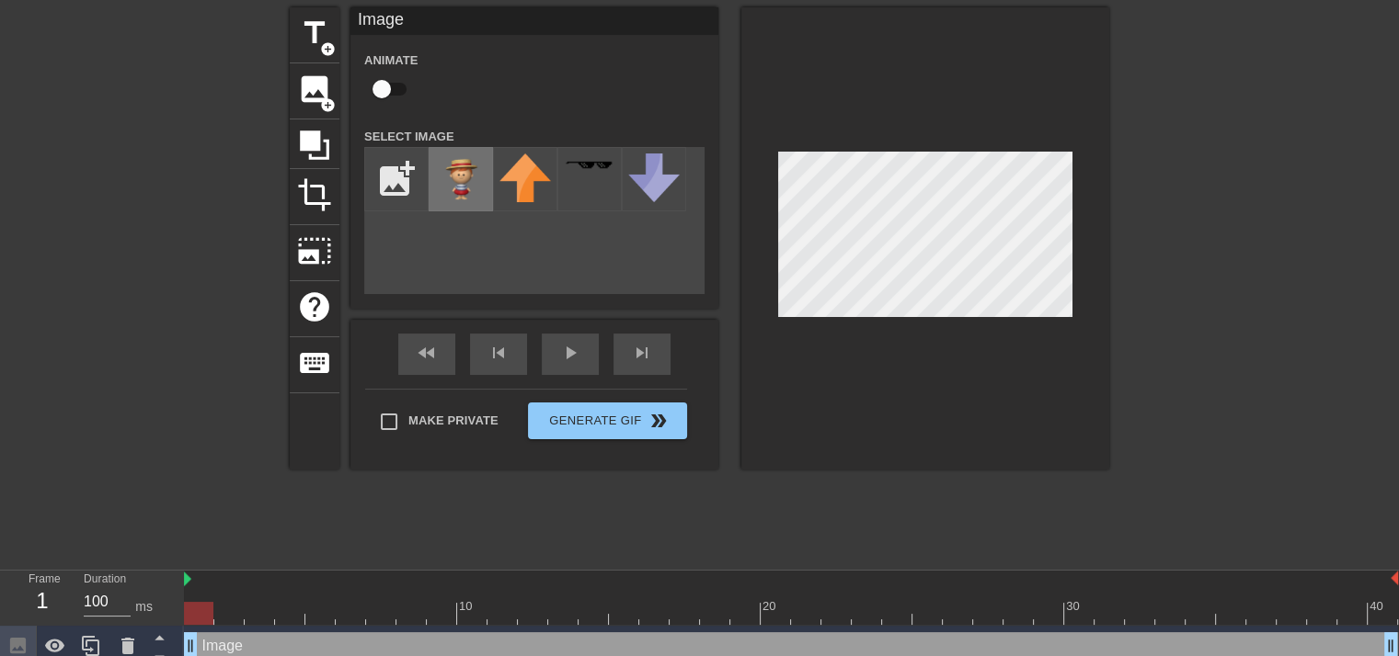
click at [472, 193] on img at bounding box center [460, 179] width 51 height 51
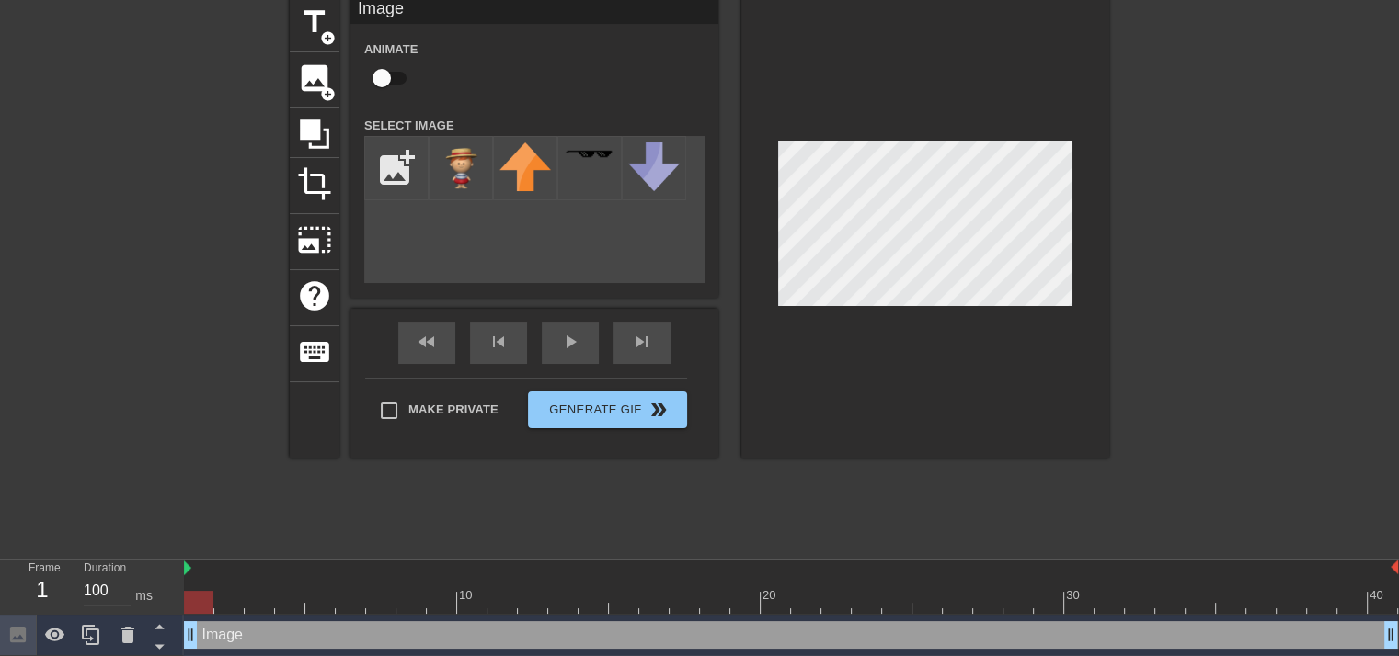
scroll to position [79, 0]
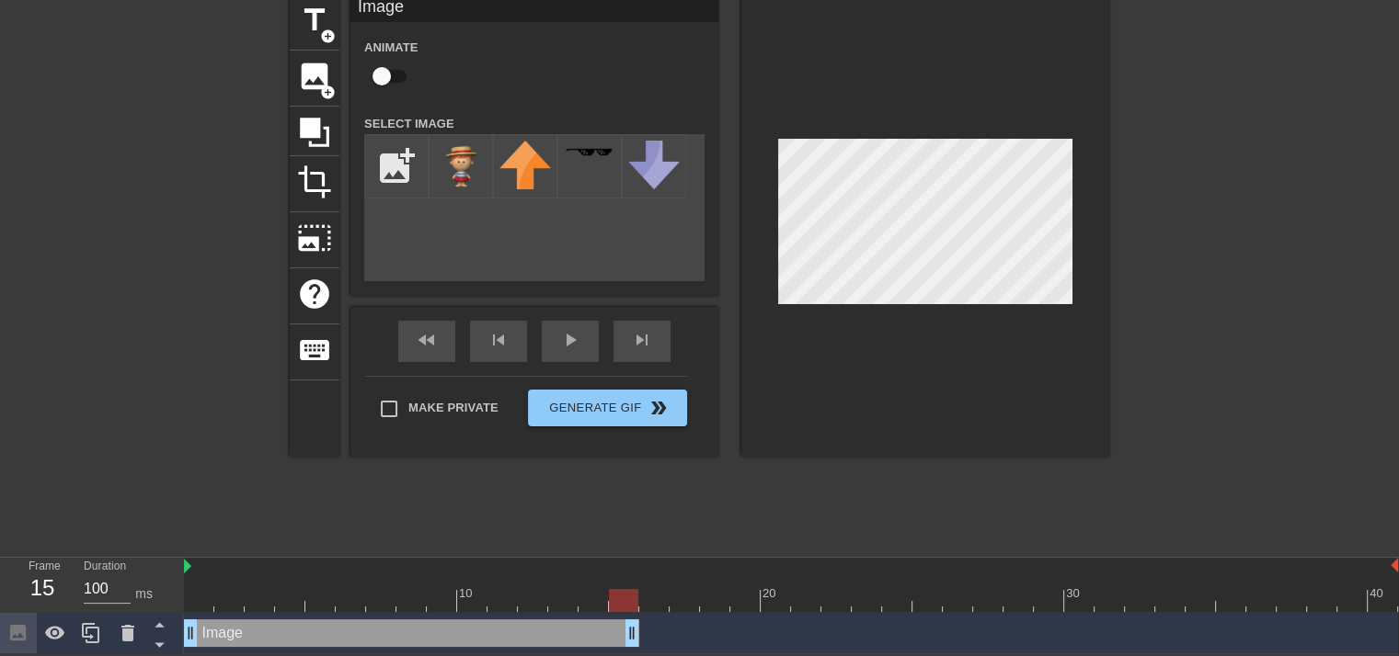
drag, startPoint x: 1387, startPoint y: 630, endPoint x: 641, endPoint y: 629, distance: 746.6
click at [641, 629] on div "Image drag_handle drag_handle" at bounding box center [791, 634] width 1214 height 28
drag, startPoint x: 191, startPoint y: 567, endPoint x: 202, endPoint y: 570, distance: 11.4
click at [202, 570] on div at bounding box center [791, 567] width 1214 height 18
drag, startPoint x: 291, startPoint y: 600, endPoint x: 305, endPoint y: 602, distance: 14.8
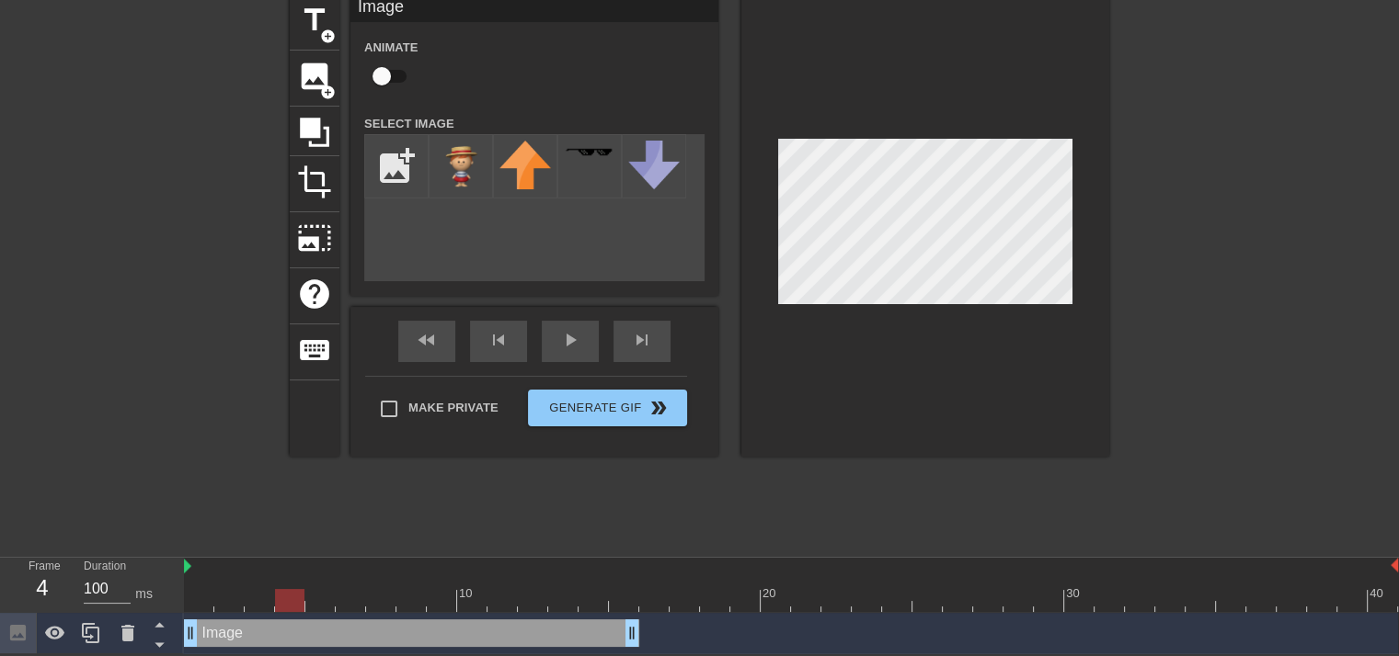
click at [305, 602] on div at bounding box center [791, 600] width 1214 height 23
drag, startPoint x: 335, startPoint y: 602, endPoint x: 199, endPoint y: 614, distance: 136.6
click at [199, 614] on div "10 20 30 40 Image drag_handle drag_handle" at bounding box center [791, 606] width 1215 height 97
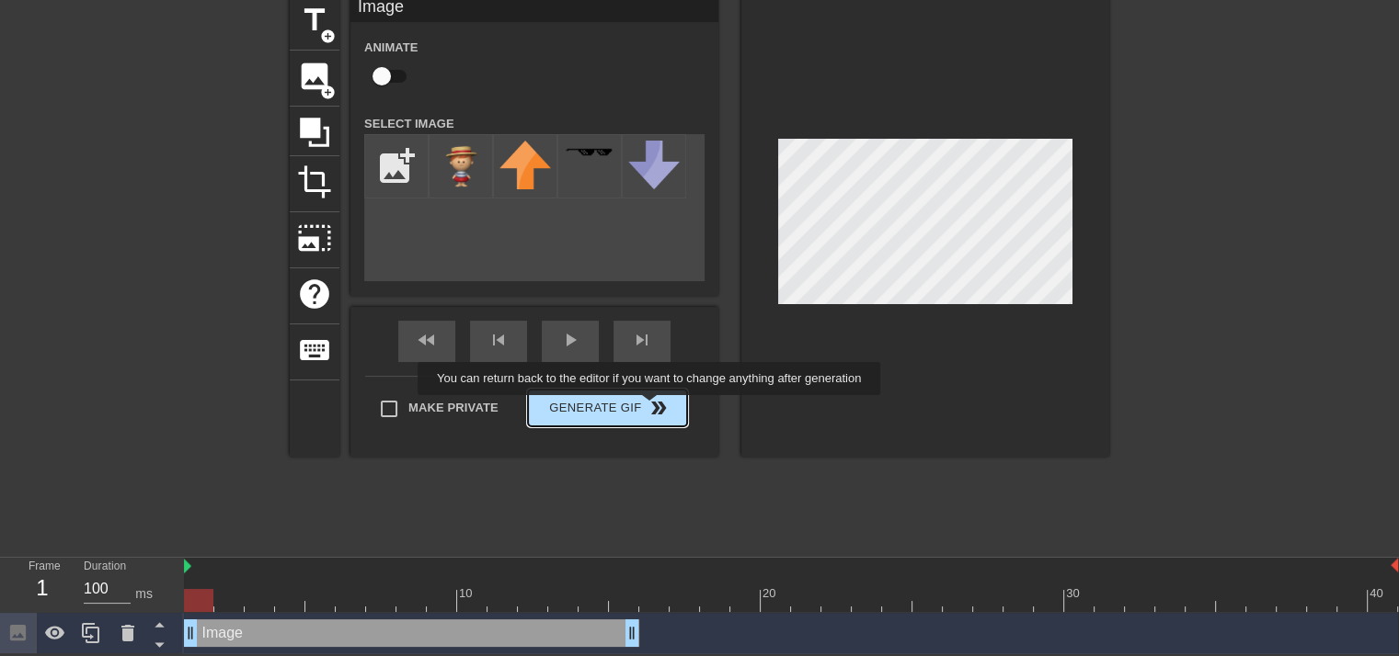
click at [649, 405] on button "Generate Gif double_arrow" at bounding box center [607, 408] width 159 height 37
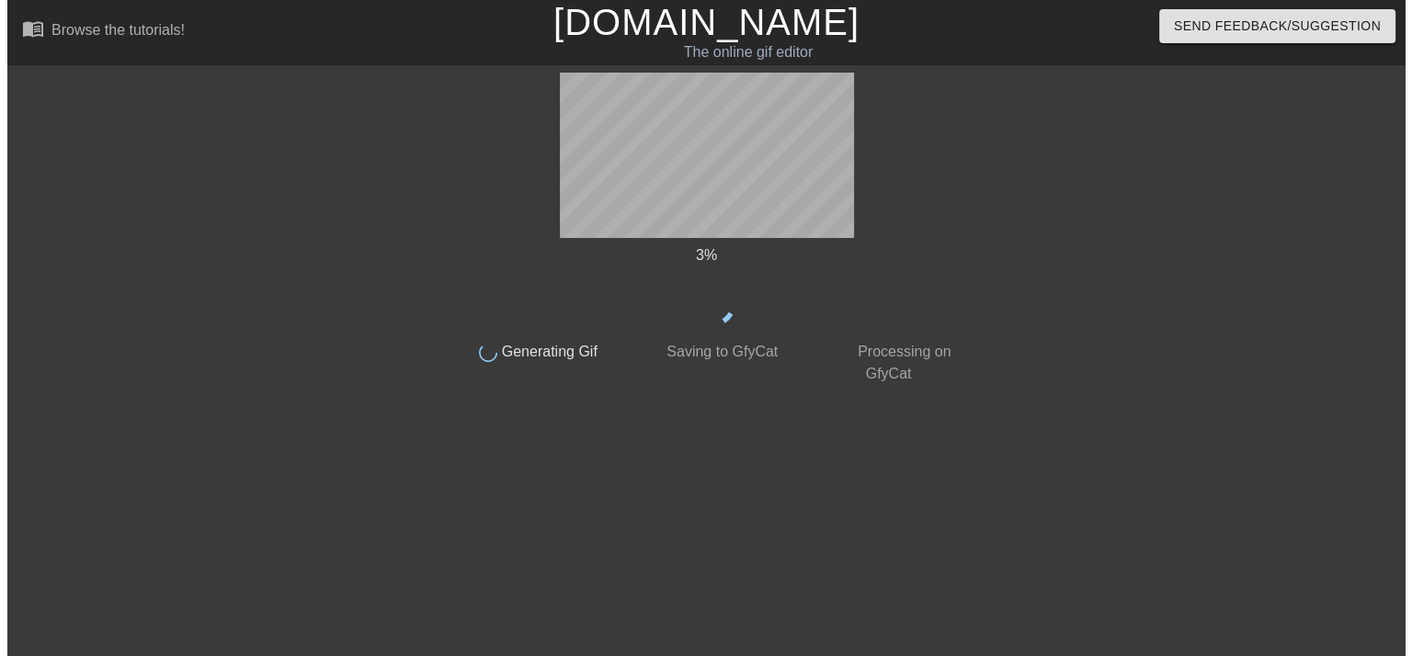
scroll to position [0, 0]
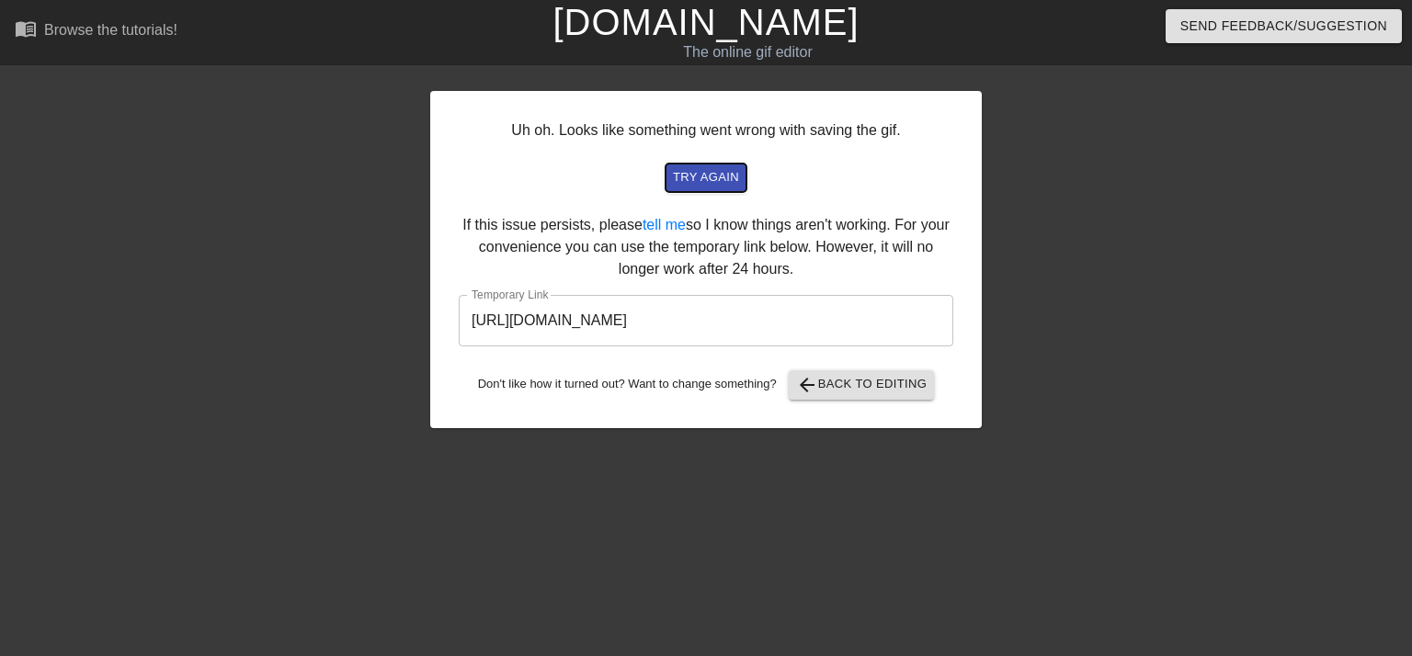
click at [688, 177] on span "try again" at bounding box center [706, 177] width 66 height 21
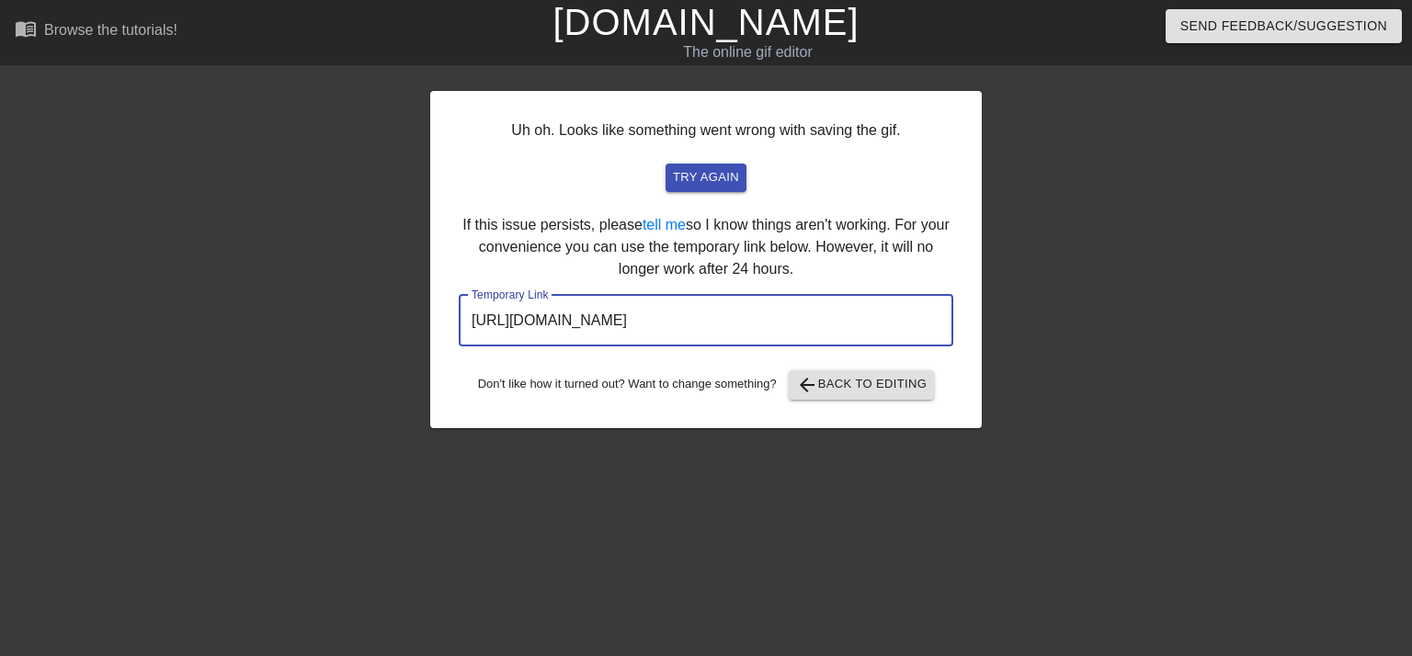
drag, startPoint x: 868, startPoint y: 318, endPoint x: 461, endPoint y: 348, distance: 408.5
click at [461, 348] on div "Uh oh. Looks like something went wrong with saving the gif. try again If this i…" at bounding box center [706, 259] width 552 height 337
